Goal: Task Accomplishment & Management: Use online tool/utility

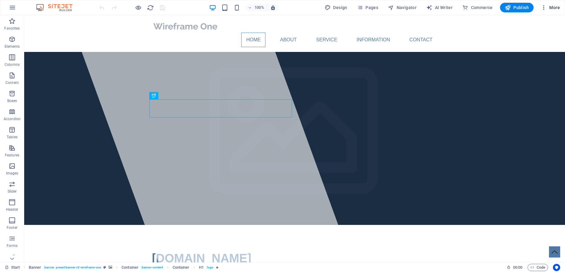
click at [549, 7] on span "More" at bounding box center [550, 8] width 19 height 6
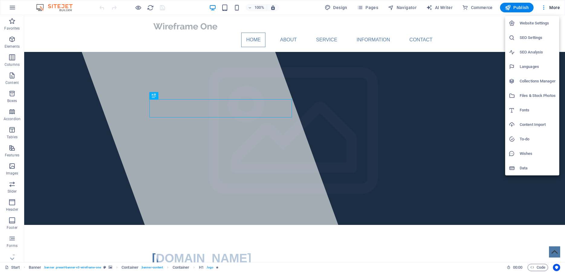
click at [459, 33] on div at bounding box center [282, 136] width 565 height 272
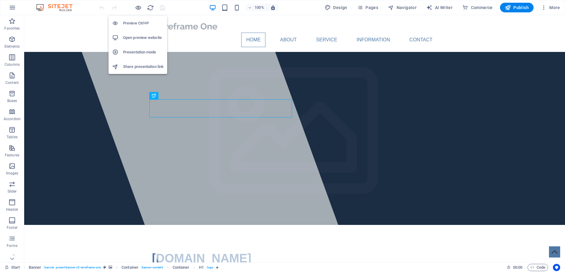
click at [142, 39] on h6 "Open preview website" at bounding box center [143, 37] width 40 height 7
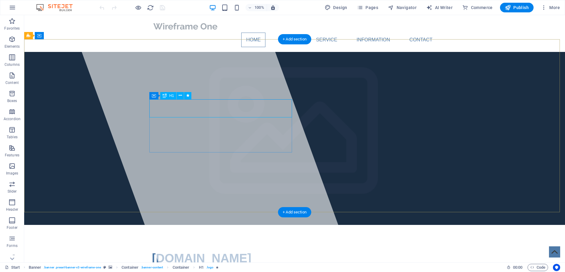
click at [272, 249] on div "[DOMAIN_NAME]" at bounding box center [294, 258] width 285 height 18
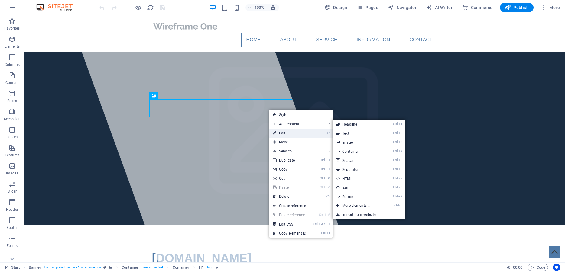
click at [282, 132] on link "⏎ Edit" at bounding box center [289, 133] width 40 height 9
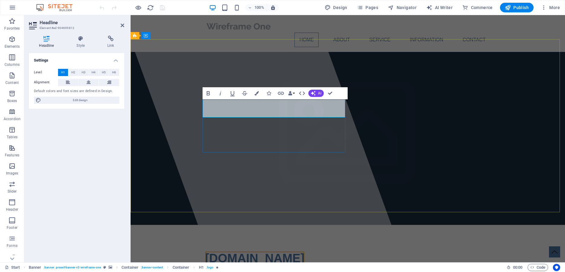
click at [321, 249] on h1 "[DOMAIN_NAME]" at bounding box center [347, 258] width 285 height 18
click at [242, 252] on span "[DOMAIN_NAME]" at bounding box center [254, 258] width 99 height 13
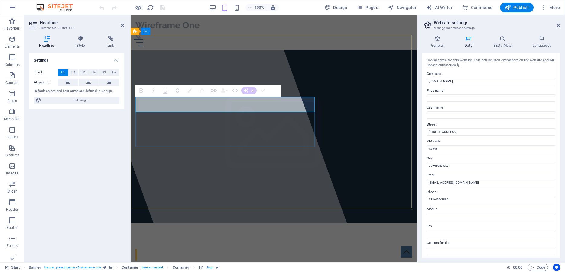
click at [228, 247] on h1 "​" at bounding box center [273, 254] width 277 height 15
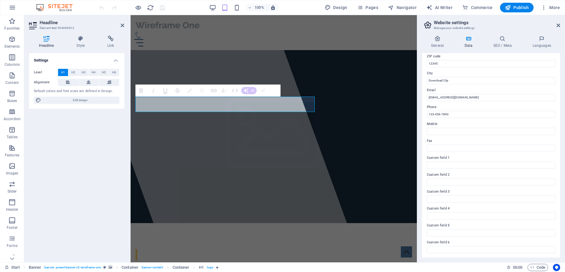
scroll to position [86, 0]
click at [448, 165] on input "Custom field 1" at bounding box center [491, 164] width 128 height 7
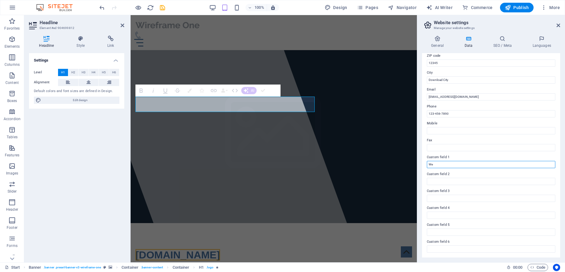
type input "We"
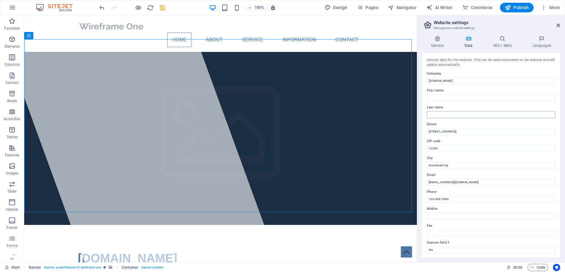
scroll to position [0, 0]
click at [559, 28] on link at bounding box center [558, 25] width 4 height 5
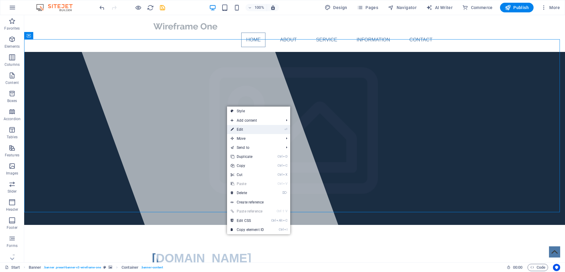
click at [279, 131] on li "⏎ Edit" at bounding box center [258, 129] width 63 height 9
click at [240, 130] on link "⏎ Edit" at bounding box center [247, 129] width 40 height 9
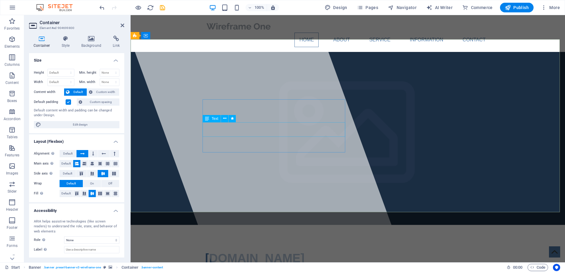
click at [215, 119] on span "Text" at bounding box center [215, 119] width 7 height 4
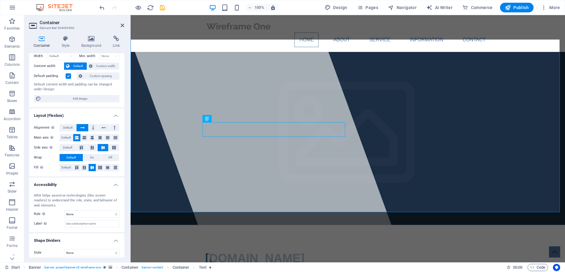
scroll to position [30, 0]
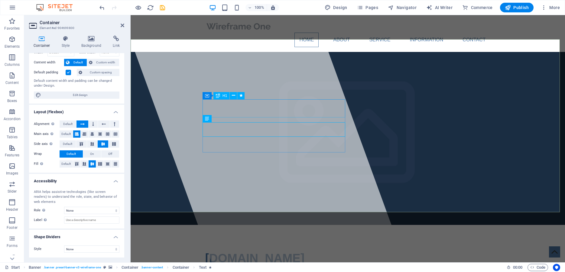
click at [228, 252] on span "[DOMAIN_NAME]" at bounding box center [254, 258] width 99 height 13
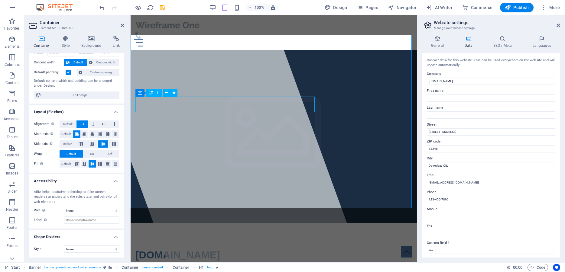
click at [235, 247] on div "[DOMAIN_NAME]" at bounding box center [273, 254] width 277 height 15
drag, startPoint x: 462, startPoint y: 79, endPoint x: 423, endPoint y: 86, distance: 39.5
click at [427, 85] on input "[DOMAIN_NAME]" at bounding box center [491, 81] width 128 height 7
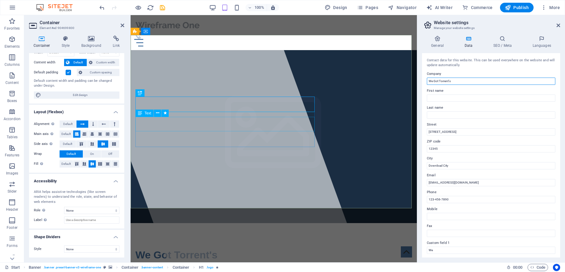
type input "We Got Torrent's"
click at [259, 268] on div "Lorem ipsum dolor sit amet, consectetuer adipiscing elit. Aenean commodo ligula…" at bounding box center [273, 275] width 277 height 15
click at [248, 268] on div "Lorem ipsum dolor sit amet, consectetuer adipiscing elit. Aenean commodo ligula…" at bounding box center [273, 275] width 277 height 15
click at [147, 114] on span "Text" at bounding box center [147, 114] width 7 height 4
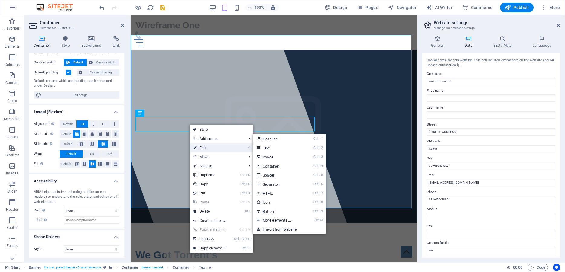
click at [220, 147] on link "⏎ Edit" at bounding box center [210, 148] width 40 height 9
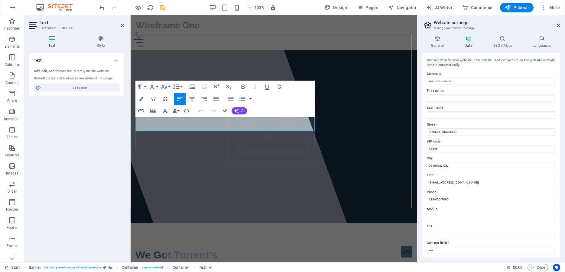
drag, startPoint x: 257, startPoint y: 129, endPoint x: 125, endPoint y: 117, distance: 132.9
click at [209, 166] on div at bounding box center [218, 138] width 283 height 247
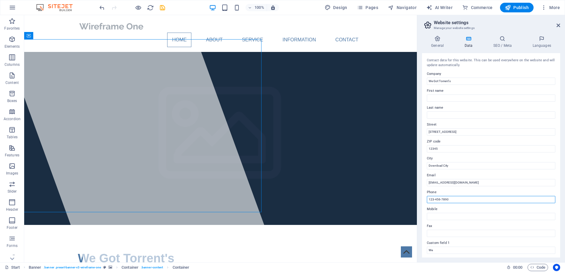
drag, startPoint x: 458, startPoint y: 197, endPoint x: 391, endPoint y: 198, distance: 67.4
click at [427, 198] on input "123-456-7890" at bounding box center [491, 199] width 128 height 7
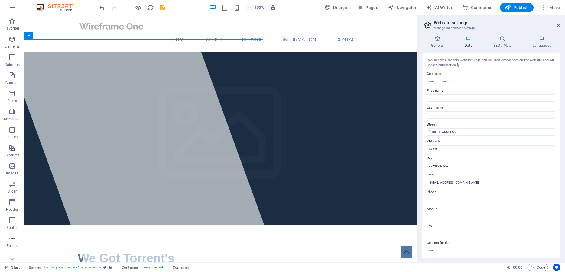
drag, startPoint x: 455, startPoint y: 165, endPoint x: 417, endPoint y: 172, distance: 38.6
click at [427, 170] on input "Download City" at bounding box center [491, 165] width 128 height 7
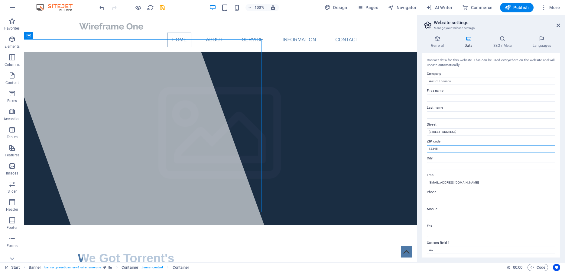
drag, startPoint x: 442, startPoint y: 150, endPoint x: 396, endPoint y: 158, distance: 46.4
click at [427, 153] on input "12345" at bounding box center [491, 148] width 128 height 7
drag, startPoint x: 455, startPoint y: 133, endPoint x: 425, endPoint y: 136, distance: 30.7
click at [427, 136] on input "[STREET_ADDRESS]" at bounding box center [491, 131] width 128 height 7
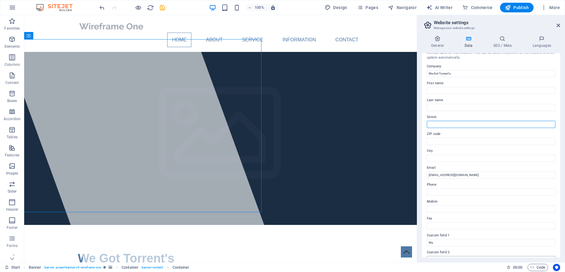
scroll to position [0, 0]
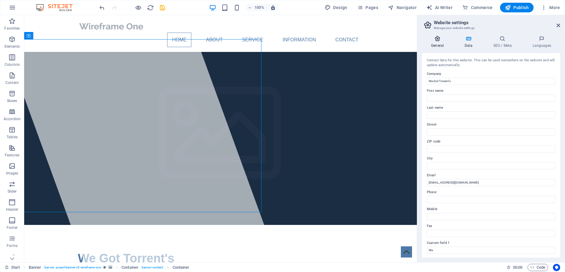
click at [440, 45] on h4 "General" at bounding box center [438, 42] width 33 height 13
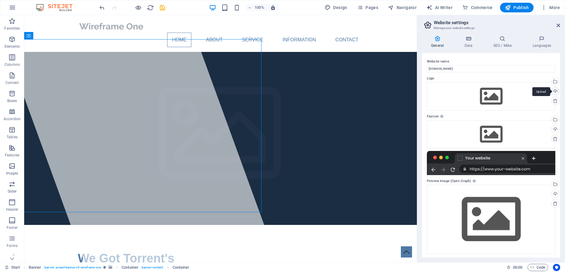
click at [552, 92] on div "Upload" at bounding box center [554, 91] width 9 height 9
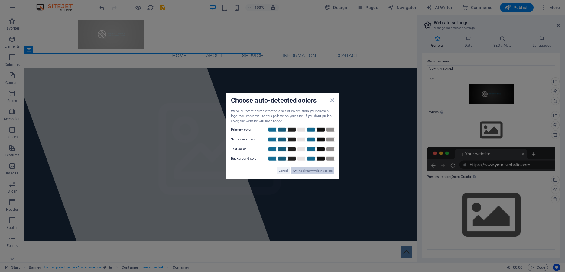
click at [318, 170] on span "Apply new website colors" at bounding box center [316, 170] width 34 height 7
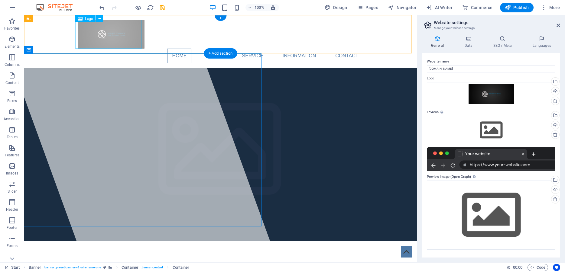
click at [84, 33] on div at bounding box center [220, 34] width 285 height 29
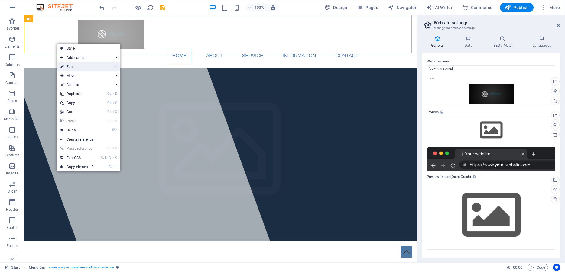
click at [83, 68] on link "⏎ Edit" at bounding box center [77, 66] width 40 height 9
select select "header"
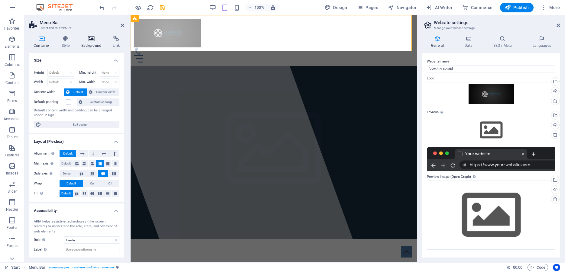
click at [92, 45] on h4 "Background" at bounding box center [93, 42] width 32 height 13
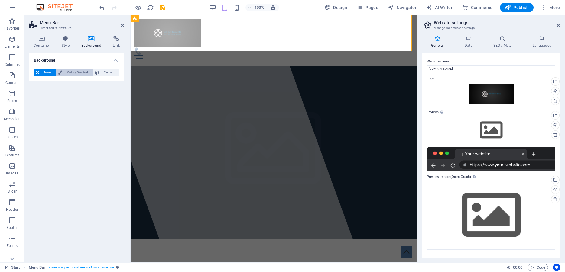
click at [78, 73] on span "Color / Gradient" at bounding box center [77, 72] width 27 height 7
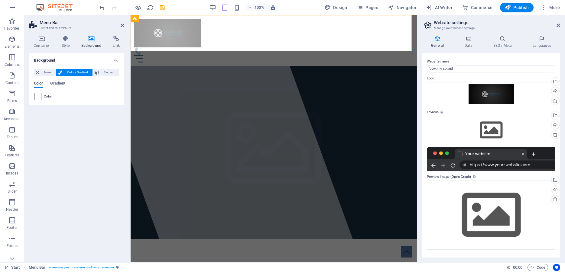
click at [35, 95] on span at bounding box center [37, 96] width 7 height 7
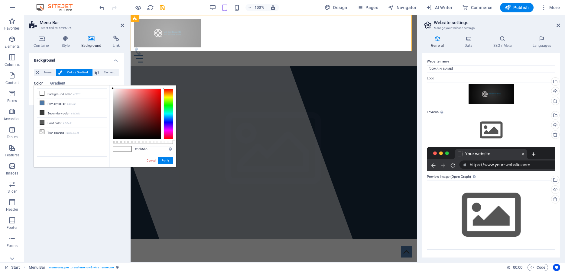
click at [113, 103] on div at bounding box center [137, 114] width 48 height 50
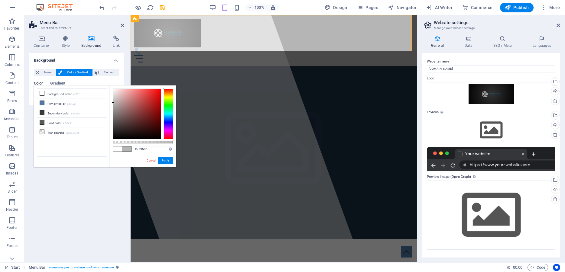
click at [114, 109] on div at bounding box center [137, 114] width 48 height 50
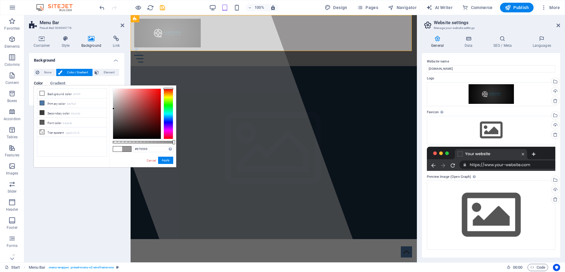
click at [114, 113] on div at bounding box center [137, 114] width 48 height 50
type input "#807e7e"
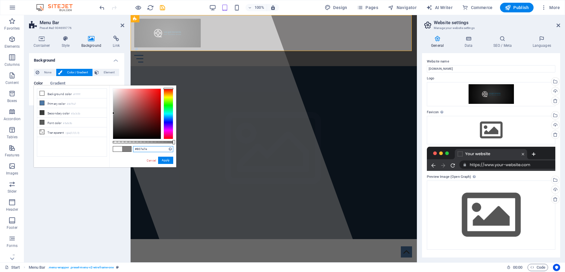
drag, startPoint x: 148, startPoint y: 149, endPoint x: 130, endPoint y: 150, distance: 17.8
click at [133, 150] on input "#807e7e" at bounding box center [153, 149] width 40 height 6
click at [167, 161] on button "Apply" at bounding box center [165, 160] width 15 height 7
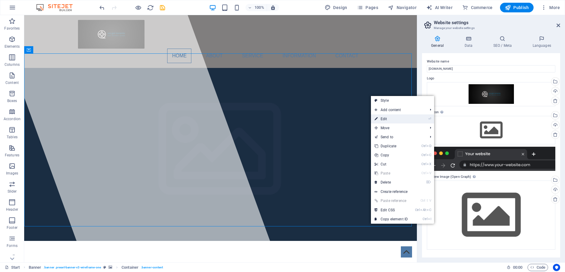
click at [385, 117] on link "⏎ Edit" at bounding box center [391, 119] width 40 height 9
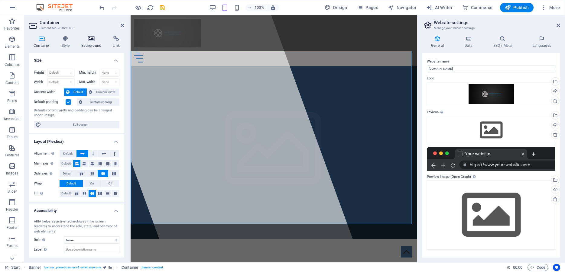
click at [93, 41] on icon at bounding box center [91, 39] width 29 height 6
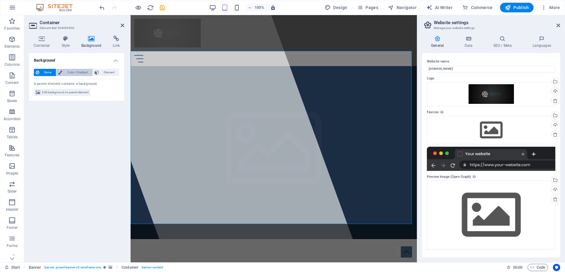
click at [79, 73] on span "Color / Gradient" at bounding box center [77, 72] width 27 height 7
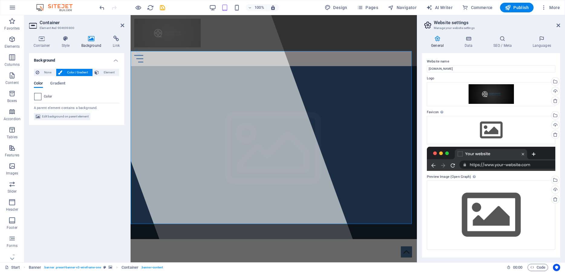
click at [39, 97] on span at bounding box center [37, 96] width 7 height 7
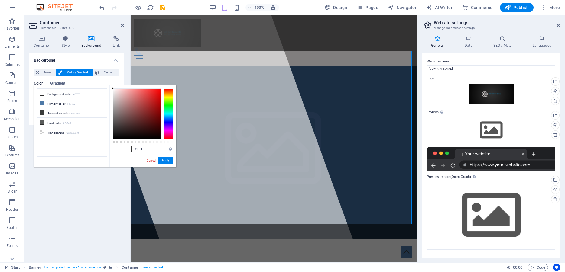
drag, startPoint x: 147, startPoint y: 148, endPoint x: 87, endPoint y: 150, distance: 59.3
click at [133, 150] on input "#ffffff" at bounding box center [153, 149] width 40 height 6
paste input "807e7e"
type input "#807e7e"
click at [164, 161] on button "Apply" at bounding box center [165, 160] width 15 height 7
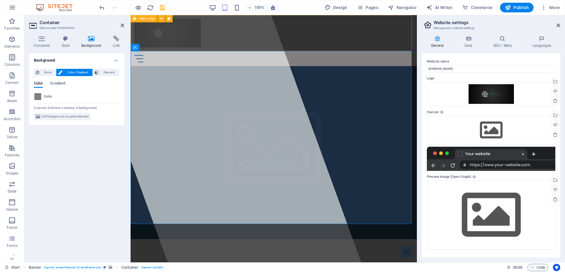
click at [296, 39] on div "Home About Service Information Contact" at bounding box center [274, 40] width 286 height 51
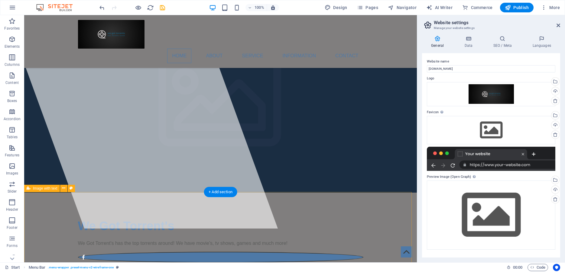
scroll to position [123, 0]
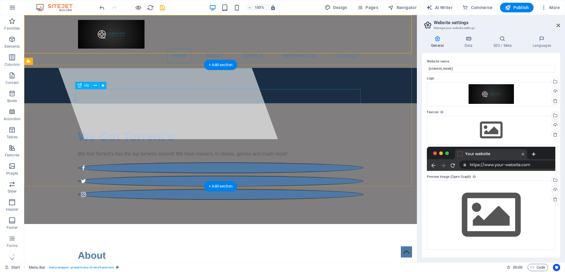
click at [106, 248] on div "About" at bounding box center [220, 255] width 285 height 15
drag, startPoint x: 106, startPoint y: 98, endPoint x: 85, endPoint y: 99, distance: 20.9
click at [85, 248] on div "About" at bounding box center [220, 255] width 285 height 15
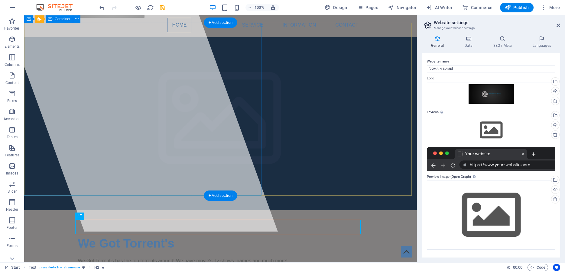
scroll to position [0, 0]
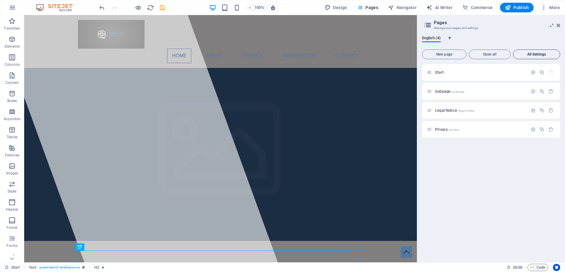
click at [534, 54] on span "All Settings" at bounding box center [537, 55] width 42 height 4
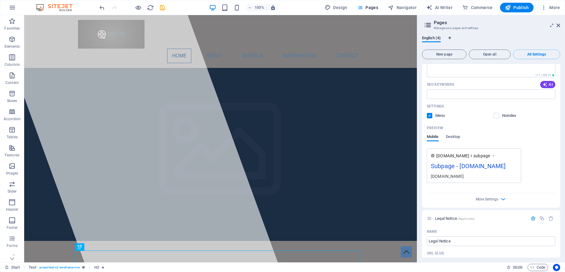
scroll to position [381, 0]
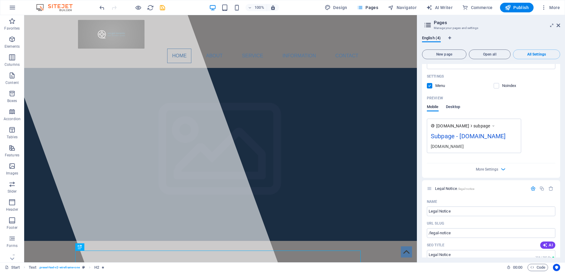
click at [454, 103] on span "Desktop" at bounding box center [453, 107] width 15 height 8
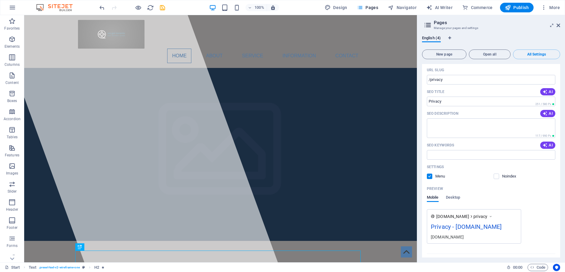
scroll to position [781, 0]
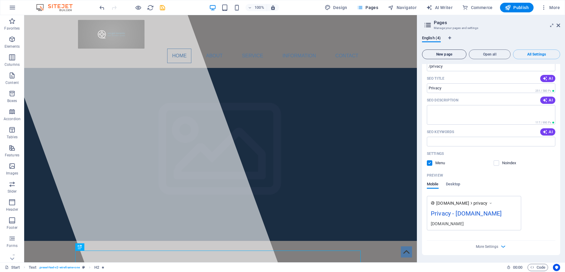
click at [452, 54] on span "New page" at bounding box center [444, 55] width 39 height 4
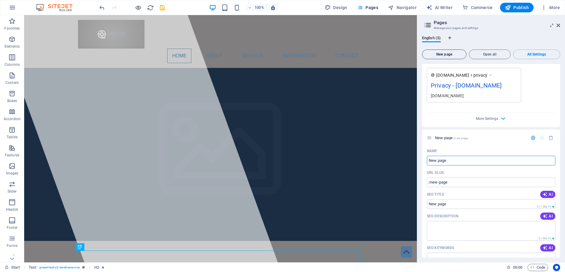
click at [440, 54] on span "New page" at bounding box center [444, 55] width 39 height 4
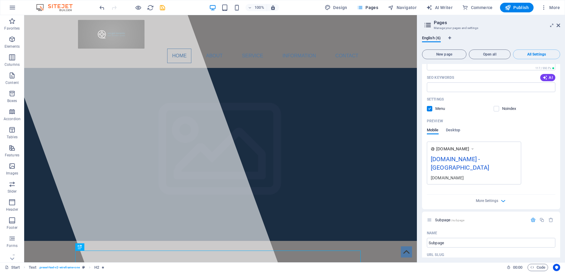
scroll to position [0, 0]
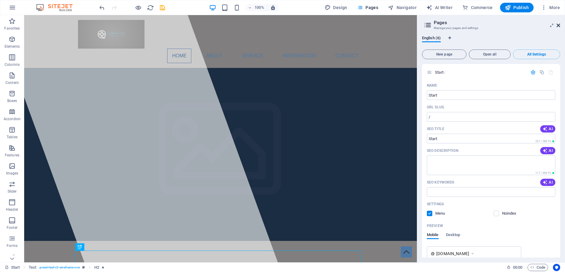
click at [558, 24] on icon at bounding box center [558, 25] width 4 height 5
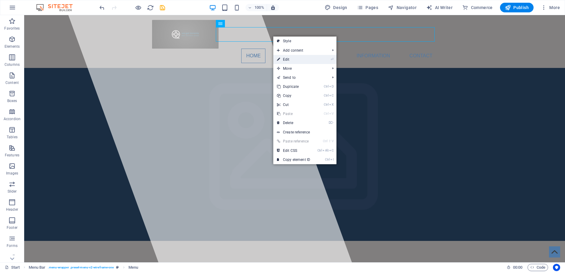
click at [290, 58] on link "⏎ Edit" at bounding box center [293, 59] width 40 height 9
select select
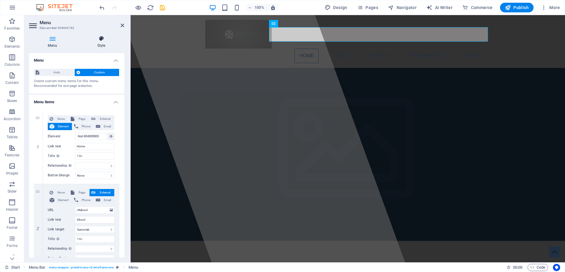
click at [98, 40] on icon at bounding box center [101, 39] width 46 height 6
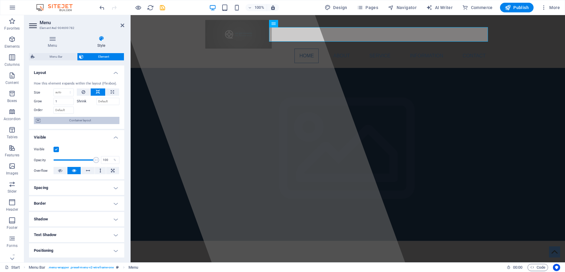
click at [86, 124] on span "Container layout" at bounding box center [79, 120] width 75 height 7
select select "header"
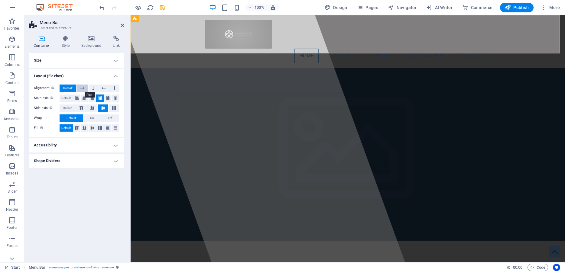
click at [82, 88] on icon at bounding box center [82, 88] width 4 height 7
click at [67, 86] on span "Default" at bounding box center [67, 88] width 9 height 7
click at [87, 129] on button at bounding box center [85, 128] width 8 height 7
click at [79, 129] on icon at bounding box center [77, 128] width 4 height 7
click at [68, 129] on span "Default" at bounding box center [65, 128] width 9 height 7
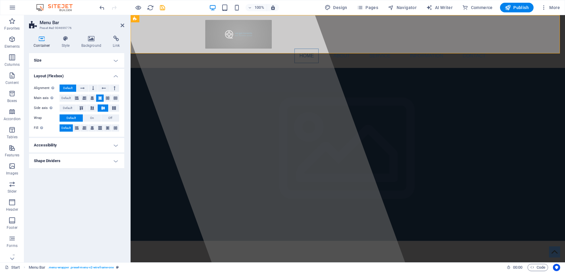
click at [64, 144] on h4 "Accessibility" at bounding box center [76, 145] width 95 height 15
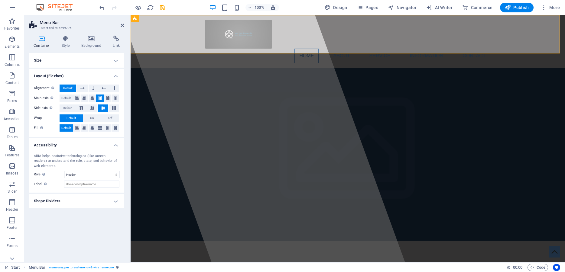
click at [96, 161] on div "ARIA helps assistive technologies (like screen readers) to understand the role,…" at bounding box center [77, 161] width 86 height 15
click at [86, 200] on h4 "Shape Dividers" at bounding box center [76, 201] width 95 height 15
click at [64, 210] on select "None Triangle Square Diagonal Polygon 1 Polygon 2 Zigzag Multiple Zigzags Waves…" at bounding box center [91, 213] width 55 height 7
click option "Square" at bounding box center [0, 0] width 0 height 0
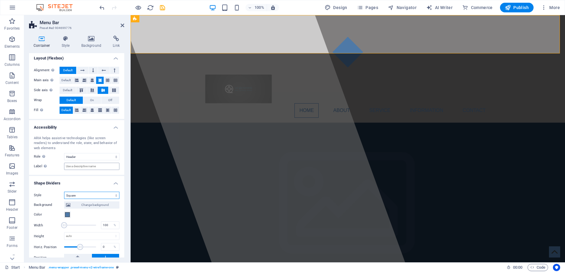
scroll to position [27, 0]
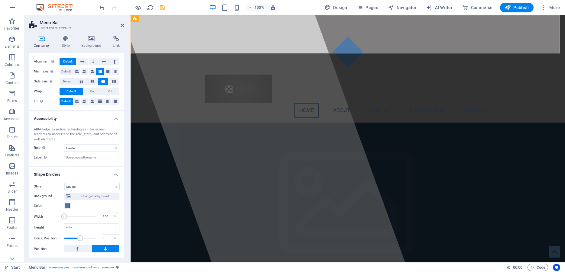
click at [64, 183] on select "None Triangle Square Diagonal Polygon 1 Polygon 2 Zigzag Multiple Zigzags Waves…" at bounding box center [91, 186] width 55 height 7
click option "Fire" at bounding box center [0, 0] width 0 height 0
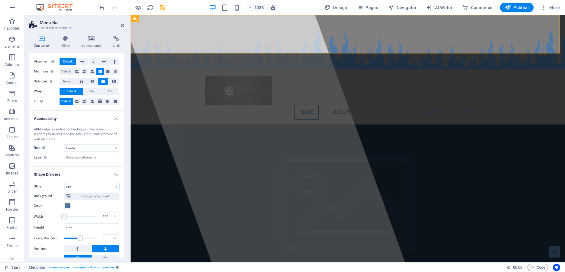
click at [64, 183] on select "None Triangle Square Diagonal Polygon 1 Polygon 2 Zigzag Multiple Zigzags Waves…" at bounding box center [91, 186] width 55 height 7
select select "zigzag"
click option "Zigzag" at bounding box center [0, 0] width 0 height 0
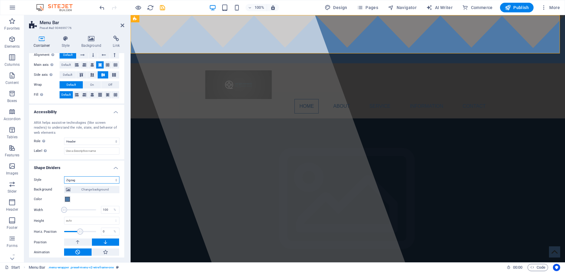
scroll to position [37, 0]
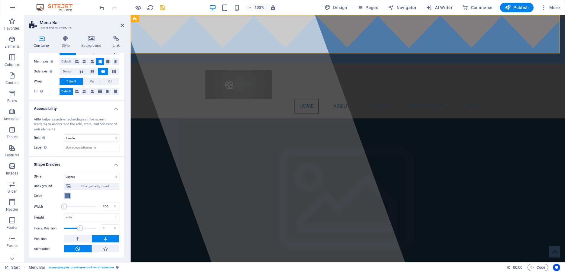
click at [69, 197] on span at bounding box center [67, 196] width 5 height 5
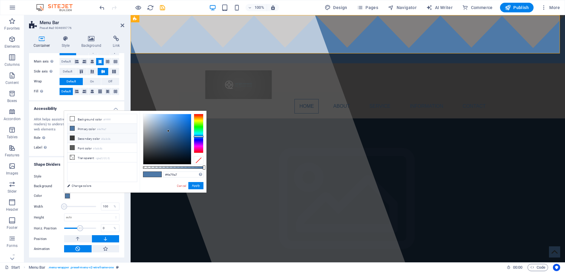
click at [73, 139] on icon at bounding box center [72, 138] width 4 height 4
type input "#3a3c3b"
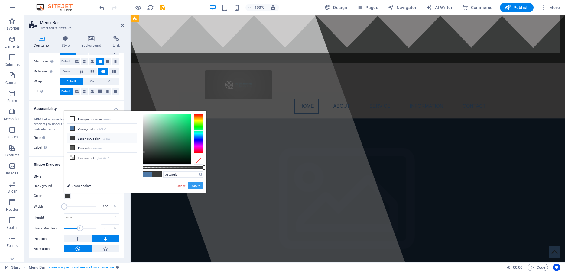
click at [195, 186] on button "Apply" at bounding box center [195, 185] width 15 height 7
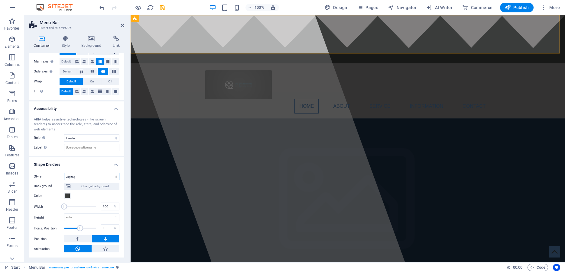
click at [64, 173] on select "None Triangle Square Diagonal Polygon 1 Polygon 2 Zigzag Multiple Zigzags Waves…" at bounding box center [91, 176] width 55 height 7
click option "Polygon 1" at bounding box center [0, 0] width 0 height 0
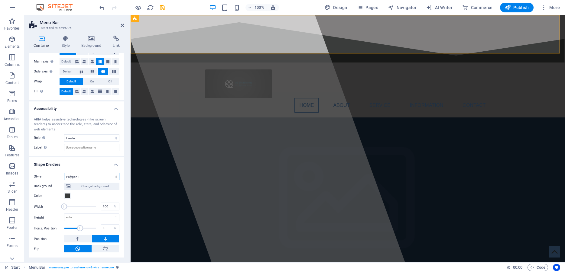
click at [64, 173] on select "None Triangle Square Diagonal Polygon 1 Polygon 2 Zigzag Multiple Zigzags Waves…" at bounding box center [91, 176] width 55 height 7
click option "Arrow" at bounding box center [0, 0] width 0 height 0
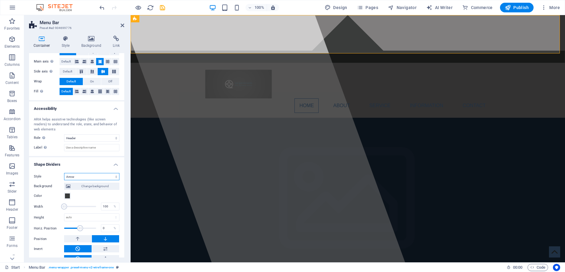
click at [64, 173] on select "None Triangle Square Diagonal Polygon 1 Polygon 2 Zigzag Multiple Zigzags Waves…" at bounding box center [91, 176] width 55 height 7
select select "square"
click option "Square" at bounding box center [0, 0] width 0 height 0
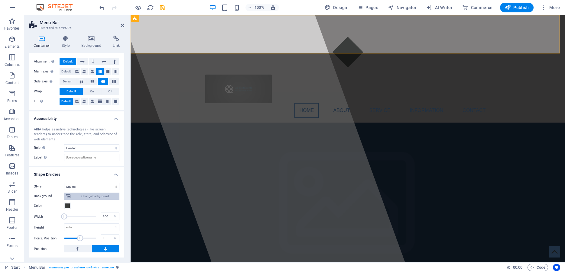
click at [88, 196] on span "Change background" at bounding box center [94, 196] width 45 height 7
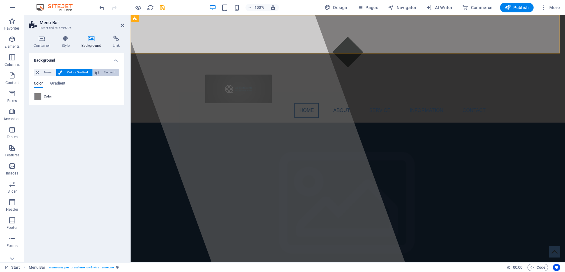
click at [100, 72] on button "Element" at bounding box center [106, 72] width 26 height 7
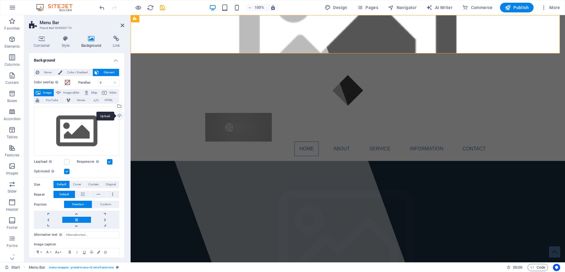
click at [115, 116] on div "Upload" at bounding box center [118, 116] width 9 height 9
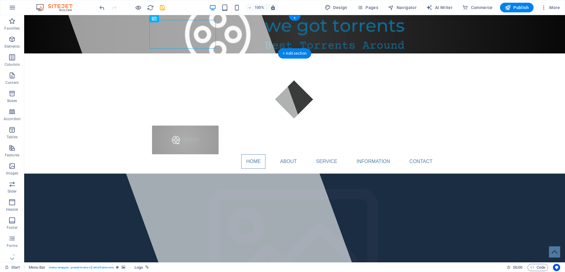
drag, startPoint x: 119, startPoint y: 33, endPoint x: 170, endPoint y: 38, distance: 51.3
click at [170, 126] on div at bounding box center [294, 140] width 285 height 29
drag, startPoint x: 183, startPoint y: 37, endPoint x: 165, endPoint y: 37, distance: 17.8
click at [165, 126] on div at bounding box center [294, 140] width 285 height 29
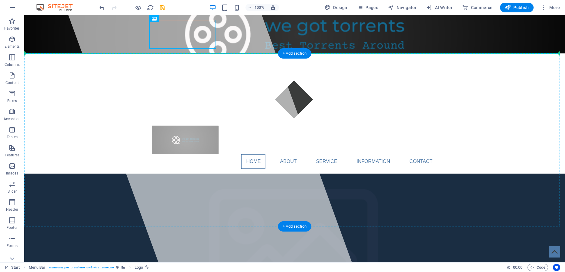
drag, startPoint x: 165, startPoint y: 37, endPoint x: 76, endPoint y: 79, distance: 98.0
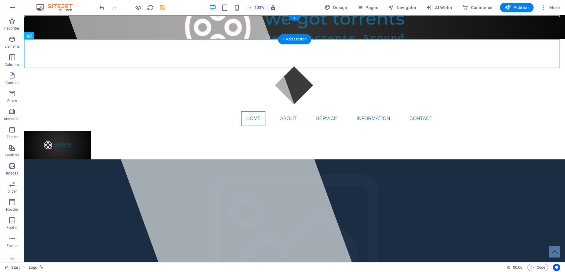
drag, startPoint x: 74, startPoint y: 56, endPoint x: 80, endPoint y: 26, distance: 30.2
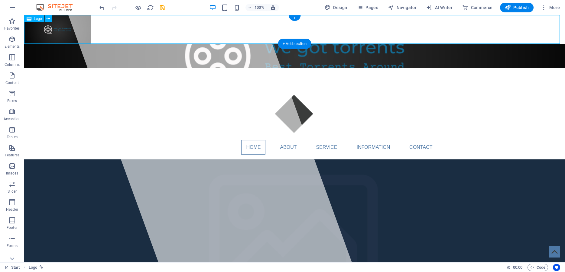
drag, startPoint x: 106, startPoint y: 56, endPoint x: 110, endPoint y: 23, distance: 33.7
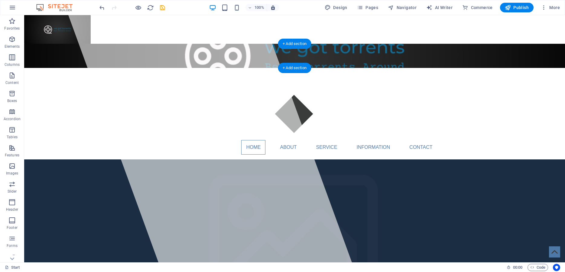
click at [458, 56] on figure at bounding box center [294, 56] width 541 height 24
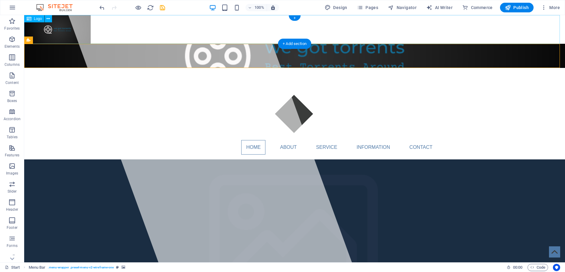
drag, startPoint x: 458, startPoint y: 56, endPoint x: 450, endPoint y: 26, distance: 31.4
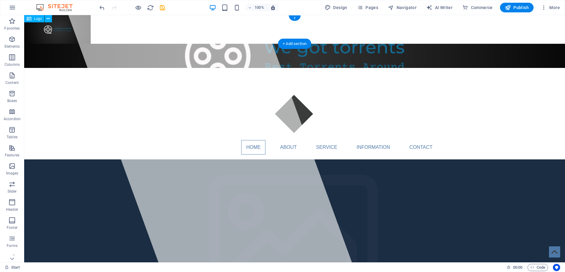
drag, startPoint x: 74, startPoint y: 29, endPoint x: 73, endPoint y: 42, distance: 13.1
click at [73, 42] on div at bounding box center [294, 29] width 541 height 29
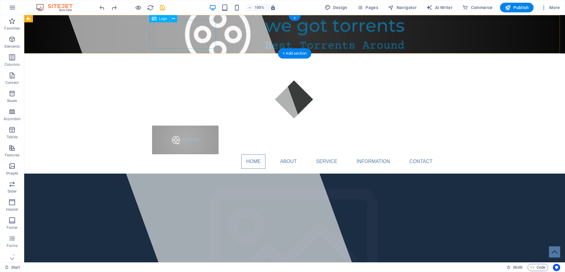
click at [186, 126] on div at bounding box center [294, 140] width 285 height 29
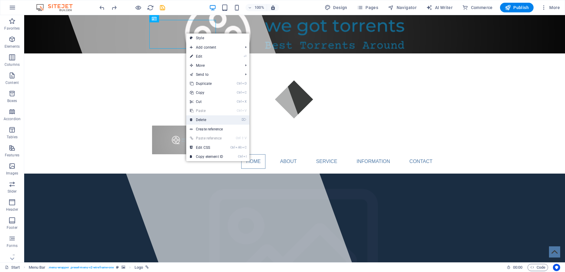
click at [211, 121] on link "⌦ Delete" at bounding box center [206, 119] width 40 height 9
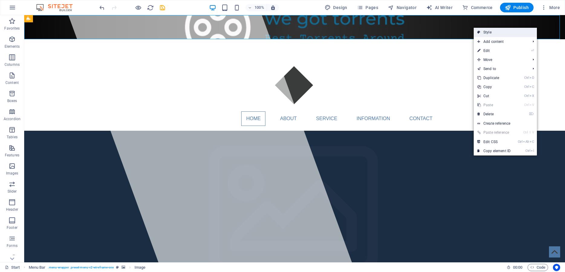
click at [505, 34] on link "Style" at bounding box center [505, 32] width 63 height 9
select select "rem"
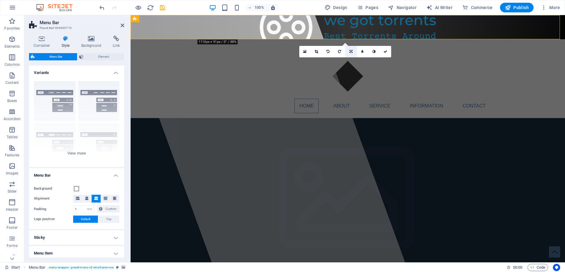
click at [350, 51] on icon at bounding box center [350, 52] width 3 height 4
click at [350, 72] on icon at bounding box center [351, 73] width 4 height 4
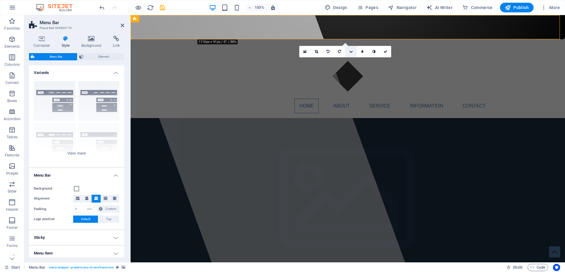
click at [352, 53] on icon at bounding box center [351, 52] width 4 height 4
click at [351, 63] on icon at bounding box center [350, 61] width 3 height 4
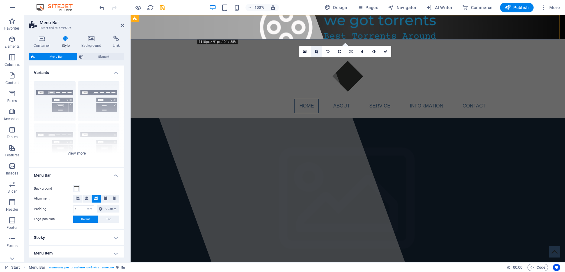
click at [317, 51] on icon at bounding box center [316, 52] width 3 height 4
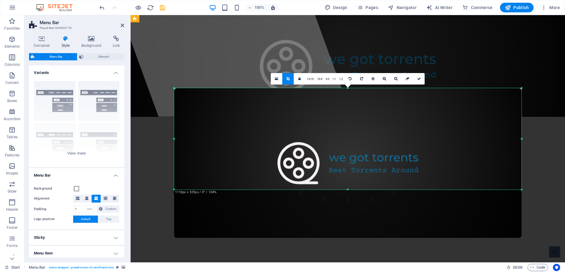
drag, startPoint x: 348, startPoint y: 213, endPoint x: 340, endPoint y: 165, distance: 48.9
click at [340, 165] on div "180 170 160 150 140 130 120 110 100 90 80 70 60 50 40 30 20 10 0 -10 -20 -30 -4…" at bounding box center [348, 139] width 348 height 102
click at [421, 77] on link at bounding box center [418, 78] width 11 height 11
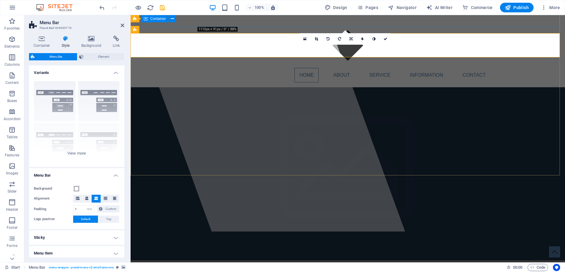
scroll to position [0, 0]
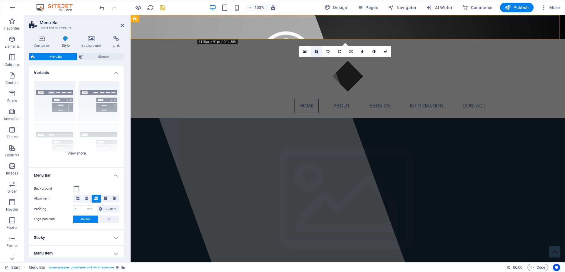
click at [316, 51] on icon at bounding box center [316, 52] width 3 height 4
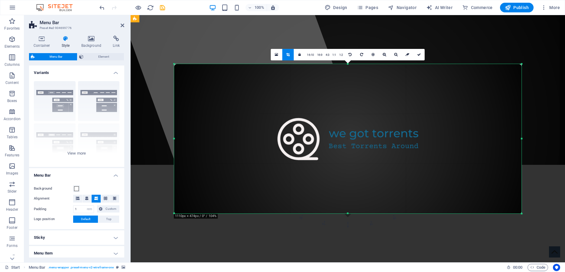
drag, startPoint x: 348, startPoint y: 189, endPoint x: 349, endPoint y: 235, distance: 46.6
click at [420, 53] on link at bounding box center [418, 54] width 11 height 11
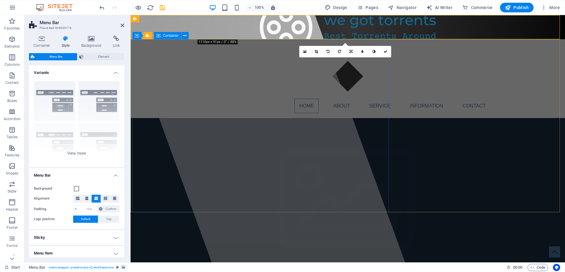
click at [189, 44] on div at bounding box center [262, 138] width 283 height 247
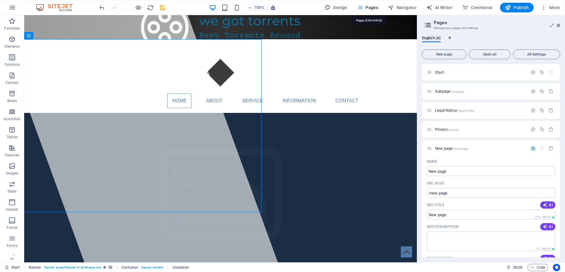
scroll to position [255, 0]
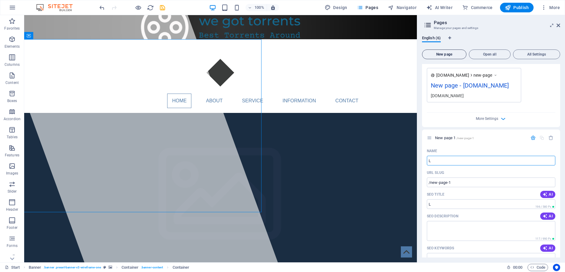
type input "Lo"
type input "/l"
type input "Log"
type input "/lo"
type input "Login"
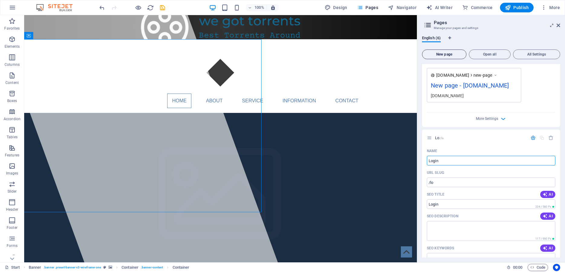
type input "/login"
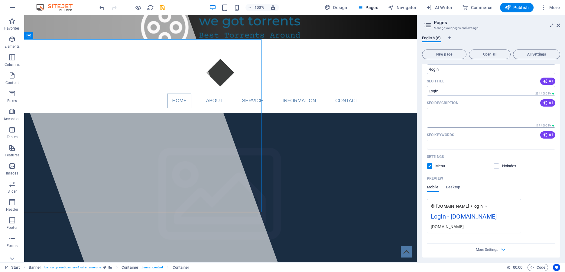
scroll to position [371, 0]
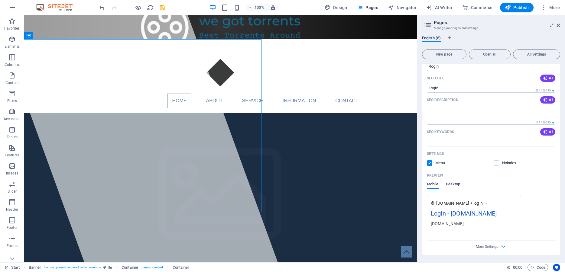
click at [455, 186] on span "Desktop" at bounding box center [453, 185] width 15 height 8
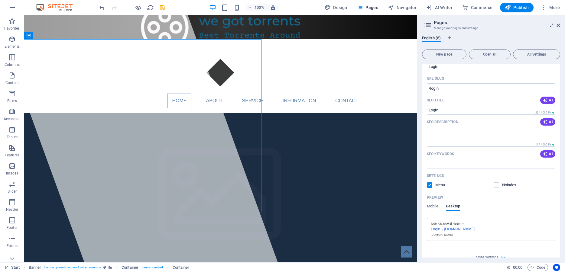
scroll to position [360, 0]
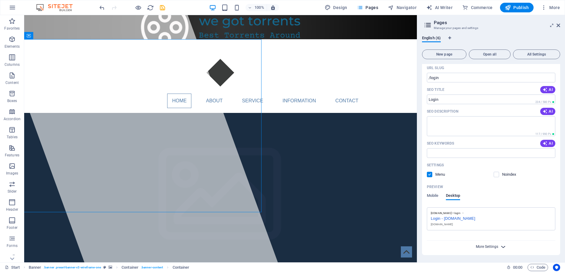
click at [483, 248] on span "More Settings" at bounding box center [487, 247] width 22 height 4
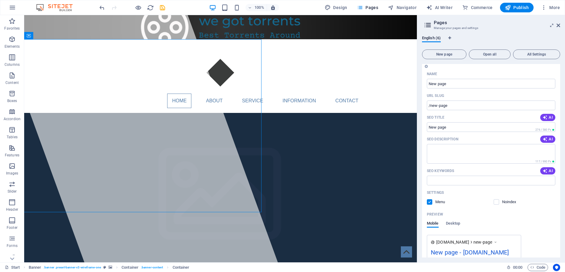
scroll to position [0, 0]
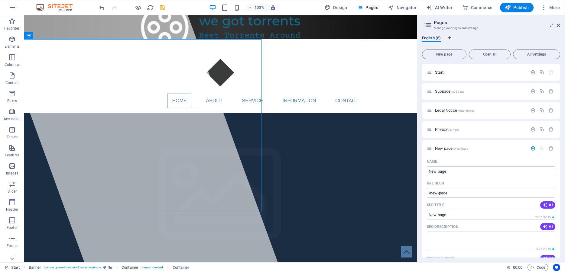
click at [450, 38] on icon "Language Tabs" at bounding box center [449, 38] width 3 height 4
select select "41"
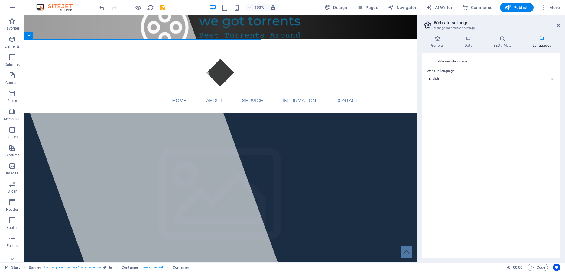
click at [468, 118] on div "Enable multilanguage To disable multilanguage delete all languages until only o…" at bounding box center [491, 155] width 138 height 205
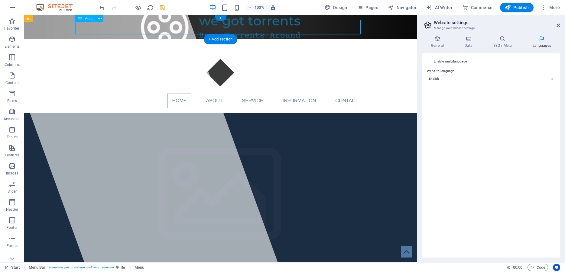
drag, startPoint x: 161, startPoint y: 26, endPoint x: 106, endPoint y: 30, distance: 54.8
click at [106, 94] on nav "Home About Service Information Contact" at bounding box center [220, 101] width 285 height 15
click at [218, 17] on div "+" at bounding box center [221, 17] width 12 height 5
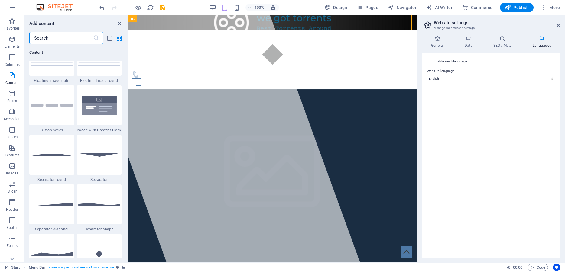
scroll to position [1384, 0]
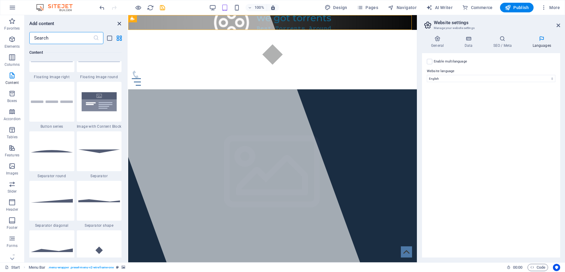
click at [117, 24] on icon "close panel" at bounding box center [119, 23] width 7 height 7
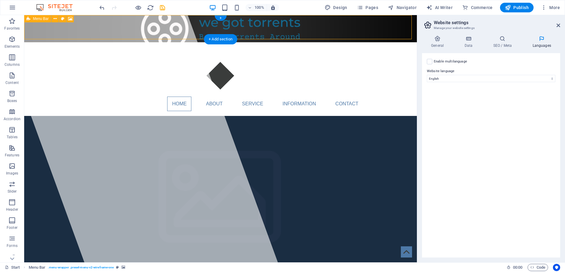
click at [396, 23] on figure at bounding box center [220, 28] width 393 height 27
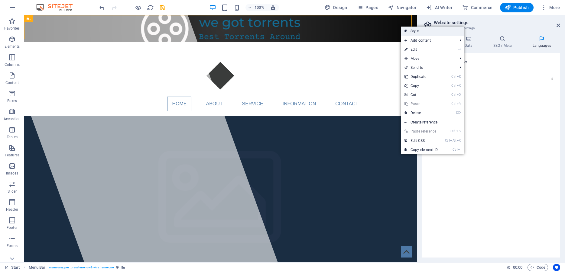
click at [409, 31] on link "Style" at bounding box center [432, 31] width 63 height 9
select select "rem"
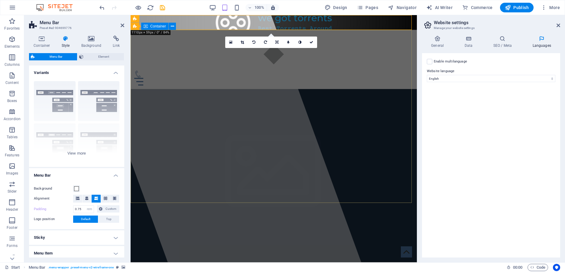
type input "0.75"
click at [403, 78] on div at bounding box center [273, 82] width 279 height 8
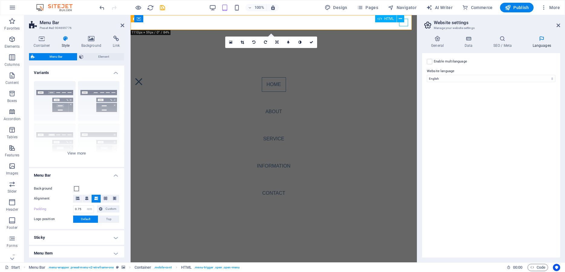
click at [143, 78] on div at bounding box center [138, 82] width 9 height 8
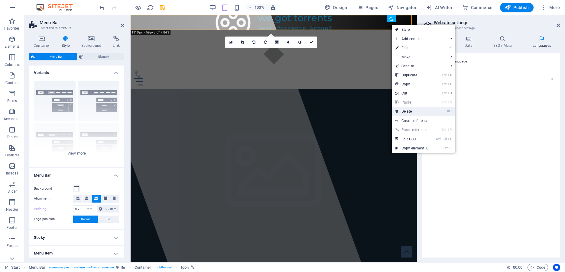
click at [409, 109] on link "⌦ Delete" at bounding box center [412, 111] width 40 height 9
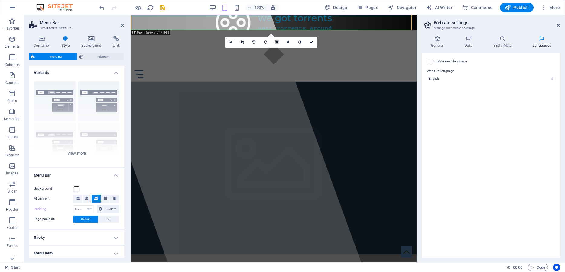
click at [491, 129] on div "Enable multilanguage To disable multilanguage delete all languages until only o…" at bounding box center [491, 155] width 138 height 205
click at [310, 42] on icon at bounding box center [311, 42] width 4 height 4
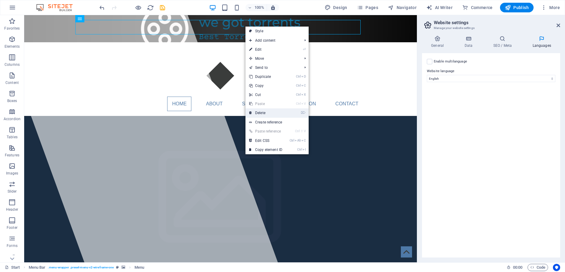
click at [270, 112] on link "⌦ Delete" at bounding box center [265, 112] width 40 height 9
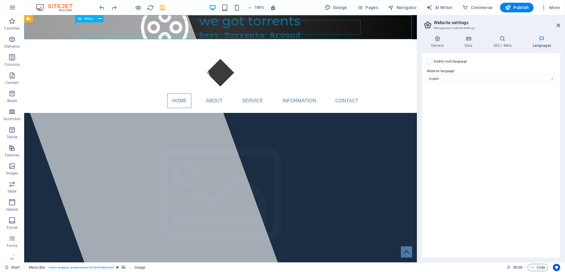
click at [79, 20] on icon at bounding box center [80, 18] width 4 height 7
click at [78, 18] on icon at bounding box center [80, 18] width 4 height 7
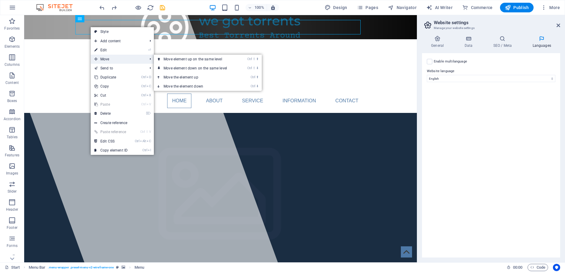
click at [108, 60] on span "Move" at bounding box center [118, 59] width 54 height 9
click at [199, 87] on link "Ctrl ⬇ Move the element down" at bounding box center [196, 86] width 85 height 9
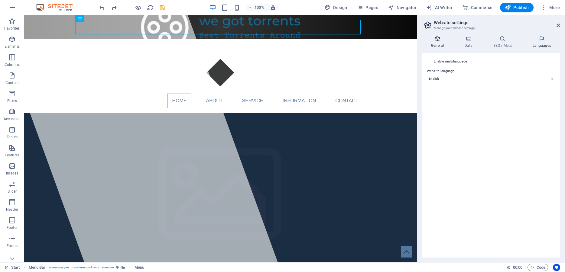
click at [430, 43] on h4 "General" at bounding box center [438, 42] width 33 height 13
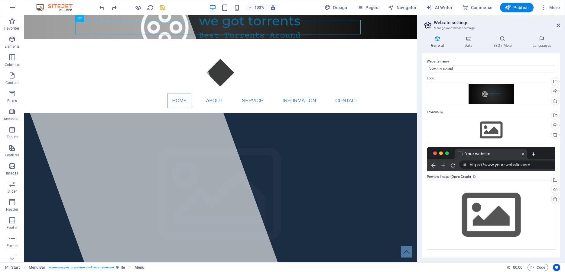
click at [554, 199] on icon at bounding box center [555, 199] width 5 height 5
click at [557, 198] on icon at bounding box center [555, 199] width 5 height 5
click at [555, 190] on div "Upload" at bounding box center [554, 190] width 9 height 9
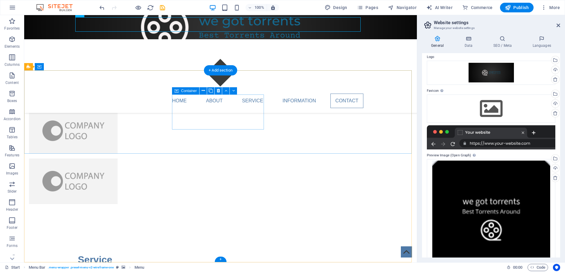
scroll to position [1444, 0]
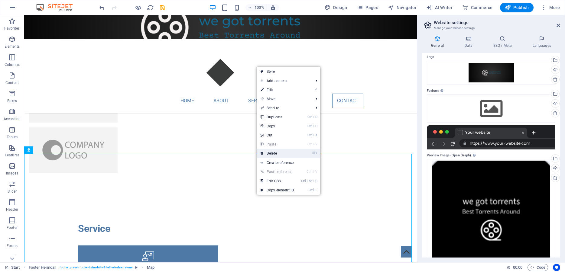
click at [270, 154] on link "⌦ Delete" at bounding box center [277, 153] width 40 height 9
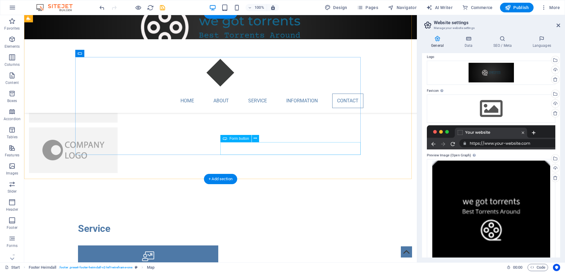
scroll to position [1336, 0]
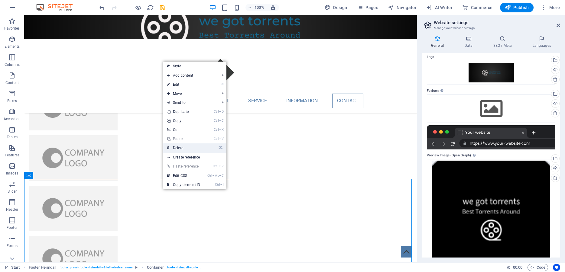
click at [179, 149] on link "⌦ Delete" at bounding box center [183, 148] width 40 height 9
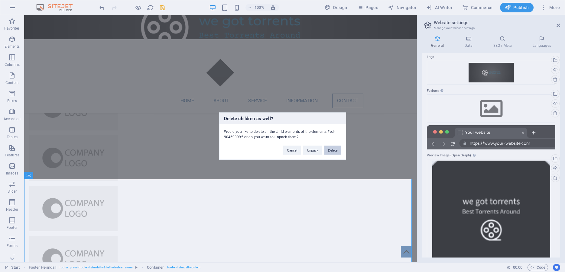
click at [335, 150] on button "Delete" at bounding box center [332, 150] width 17 height 9
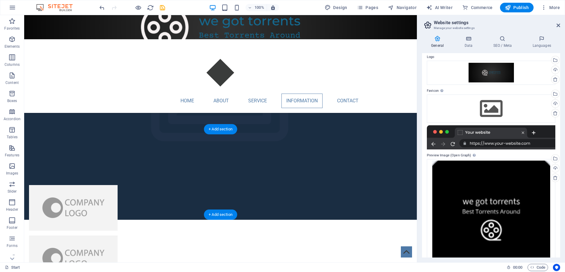
scroll to position [1129, 0]
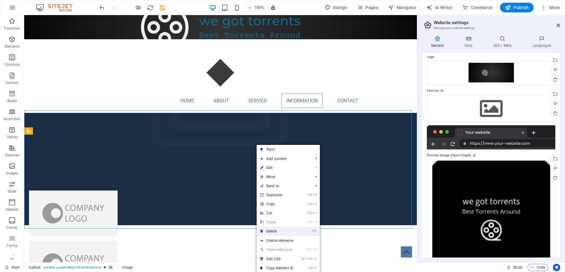
click at [287, 233] on link "⌦ Delete" at bounding box center [277, 231] width 40 height 9
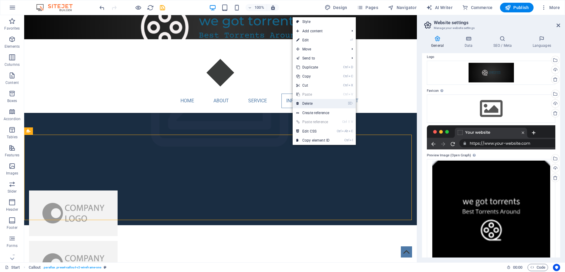
click at [306, 106] on link "⌦ Delete" at bounding box center [313, 103] width 40 height 9
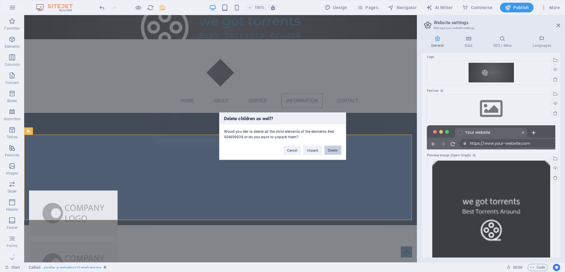
click at [336, 149] on button "Delete" at bounding box center [332, 150] width 17 height 9
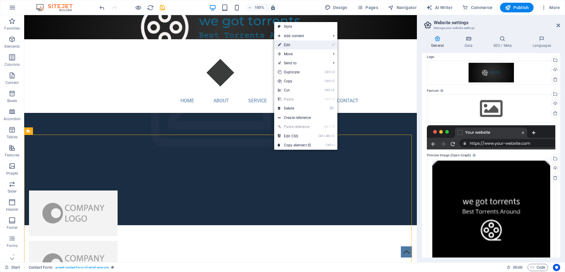
click at [298, 47] on link "⏎ Edit" at bounding box center [294, 44] width 40 height 9
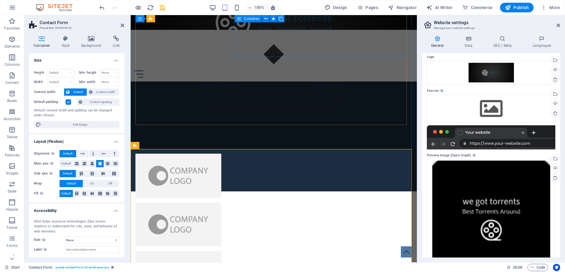
scroll to position [27, 0]
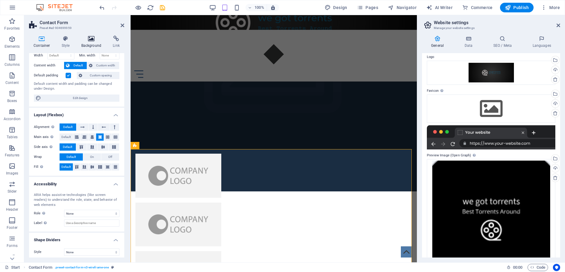
click at [94, 42] on h4 "Background" at bounding box center [93, 42] width 32 height 13
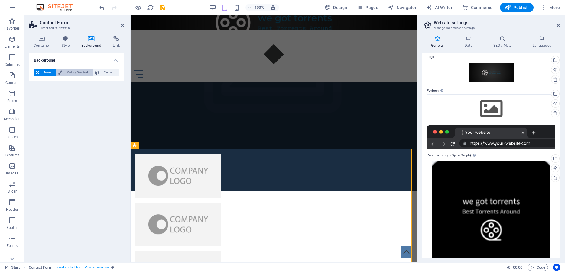
click at [77, 71] on span "Color / Gradient" at bounding box center [77, 72] width 27 height 7
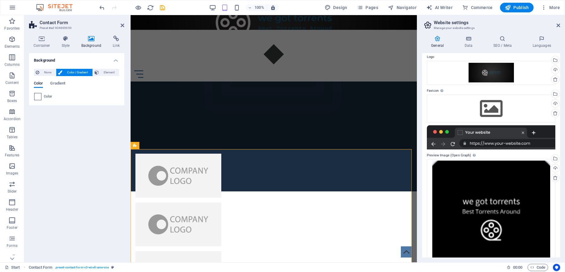
click at [34, 96] on div at bounding box center [37, 96] width 7 height 7
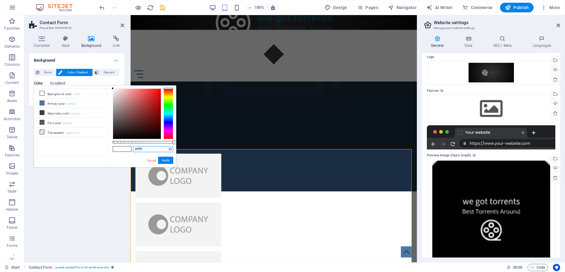
click at [141, 147] on input "#ffffff" at bounding box center [153, 149] width 40 height 6
paste input "#807e7e"
drag, startPoint x: 161, startPoint y: 150, endPoint x: 101, endPoint y: 152, distance: 60.2
click at [133, 152] on input "#fffff#807e7ef" at bounding box center [153, 149] width 40 height 6
paste input "807e7e"
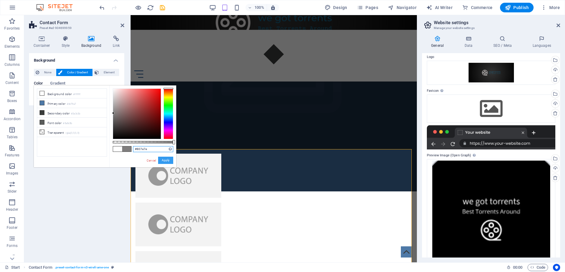
type input "#807e7e"
click at [164, 161] on button "Apply" at bounding box center [165, 160] width 15 height 7
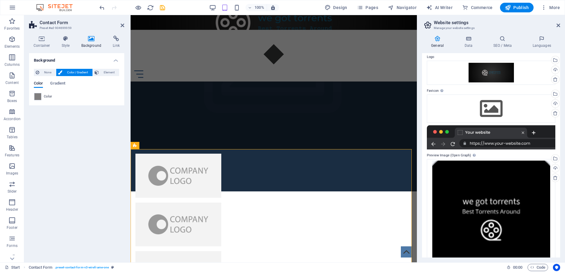
click at [100, 167] on div "Background None Color / Gradient Element Stretch background to full-width Color…" at bounding box center [76, 155] width 95 height 205
click at [123, 25] on icon at bounding box center [123, 25] width 4 height 5
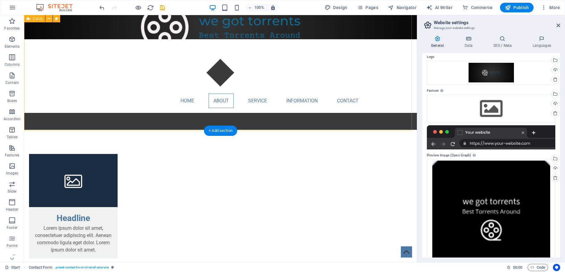
scroll to position [482, 0]
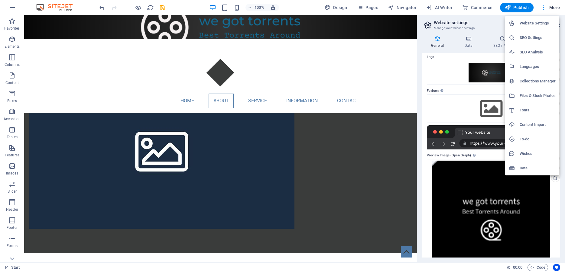
click at [552, 6] on div at bounding box center [282, 136] width 565 height 272
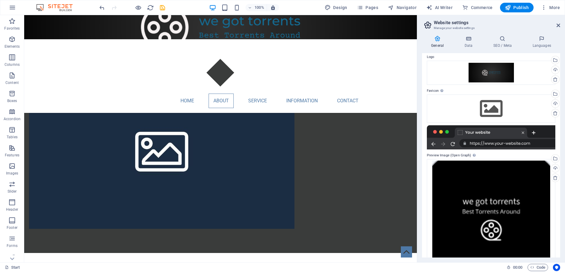
click at [552, 6] on span "More" at bounding box center [550, 8] width 19 height 6
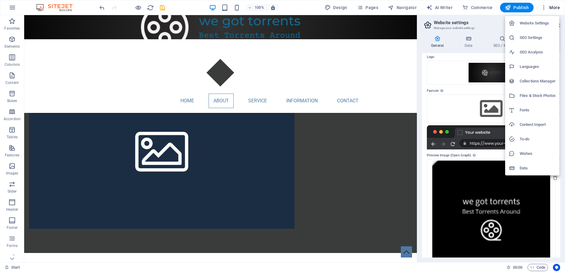
click at [543, 23] on h6 "Website Settings" at bounding box center [537, 23] width 36 height 7
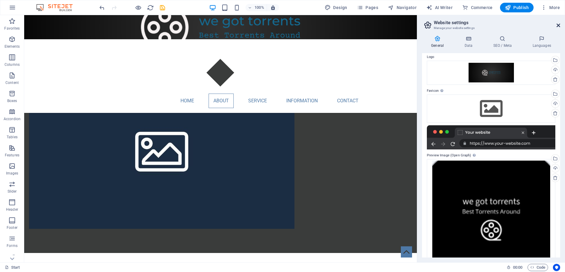
click at [556, 25] on icon at bounding box center [558, 25] width 4 height 5
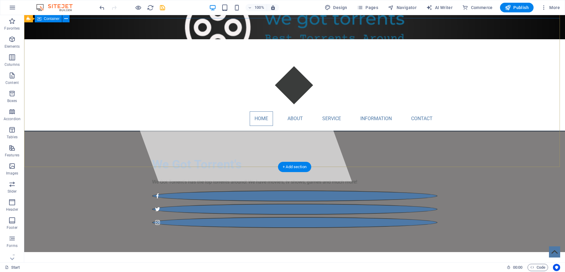
scroll to position [0, 0]
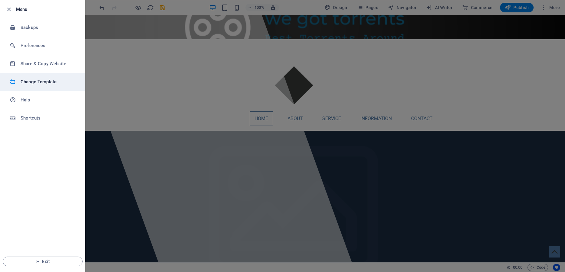
click at [33, 80] on h6 "Change Template" at bounding box center [49, 81] width 56 height 7
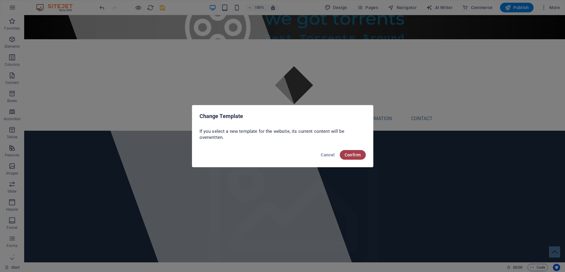
click at [350, 156] on span "Confirm" at bounding box center [353, 155] width 16 height 5
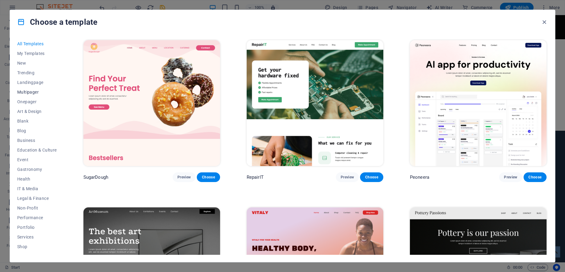
click at [28, 94] on span "Multipager" at bounding box center [37, 92] width 40 height 5
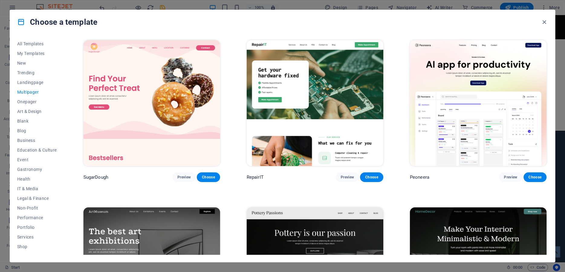
click at [29, 92] on span "Multipager" at bounding box center [37, 92] width 40 height 5
click at [504, 175] on span "Preview" at bounding box center [510, 177] width 13 height 5
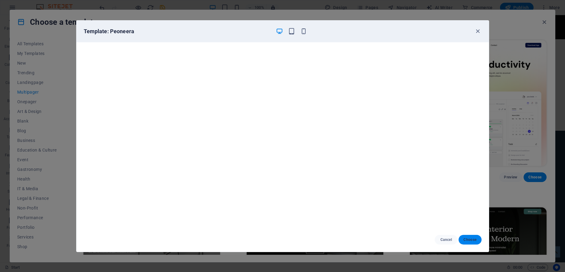
click at [468, 239] on span "Choose" at bounding box center [469, 240] width 13 height 5
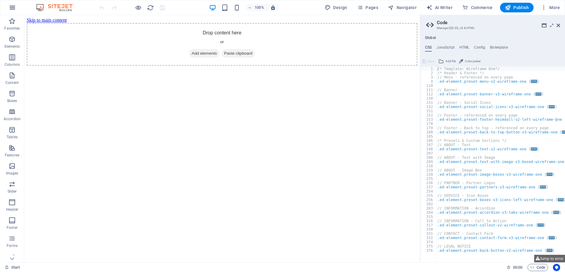
click at [14, 6] on icon "button" at bounding box center [12, 7] width 7 height 7
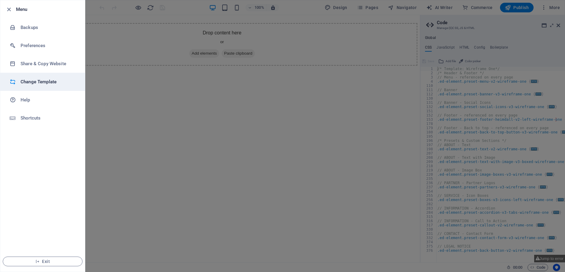
click at [39, 81] on h6 "Change Template" at bounding box center [49, 81] width 56 height 7
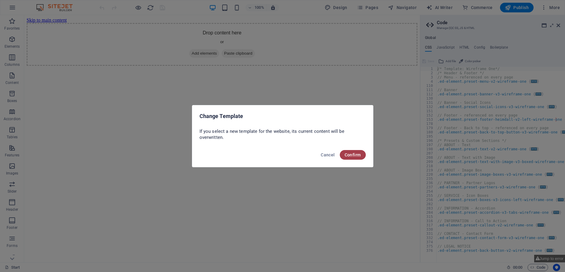
click at [350, 157] on button "Confirm" at bounding box center [353, 155] width 26 height 10
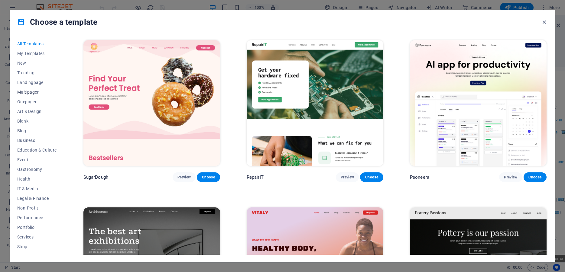
click at [34, 92] on span "Multipager" at bounding box center [37, 92] width 40 height 5
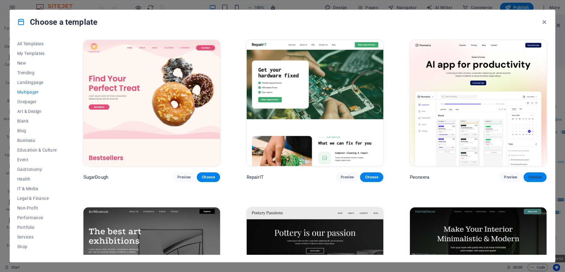
click at [530, 175] on span "Choose" at bounding box center [534, 177] width 13 height 5
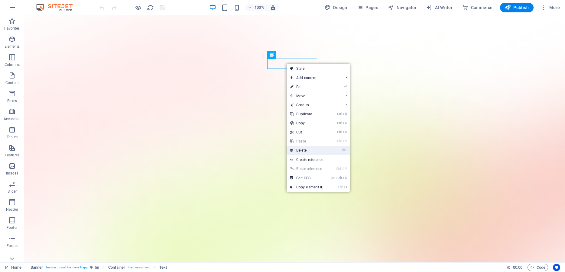
click at [310, 151] on link "⌦ Delete" at bounding box center [306, 150] width 40 height 9
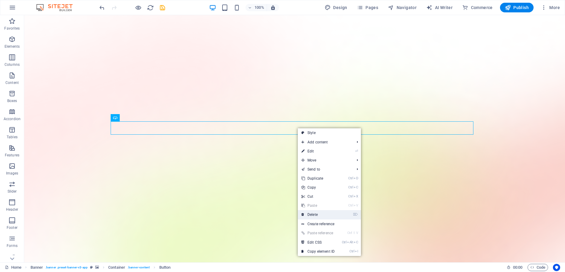
click at [322, 214] on link "⌦ Delete" at bounding box center [318, 214] width 40 height 9
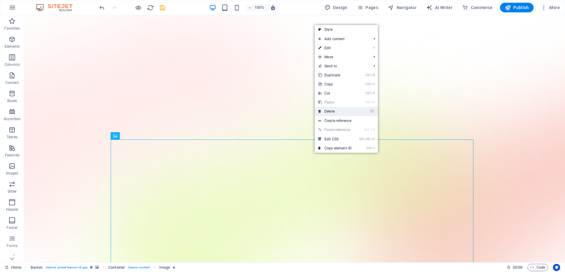
click at [333, 111] on link "⌦ Delete" at bounding box center [335, 111] width 40 height 9
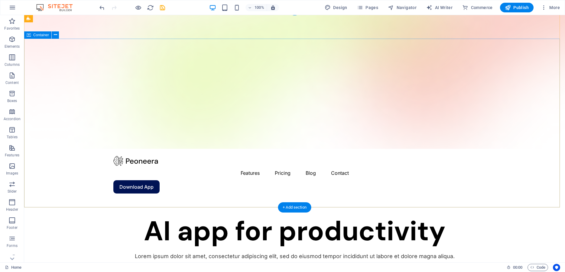
scroll to position [92, 0]
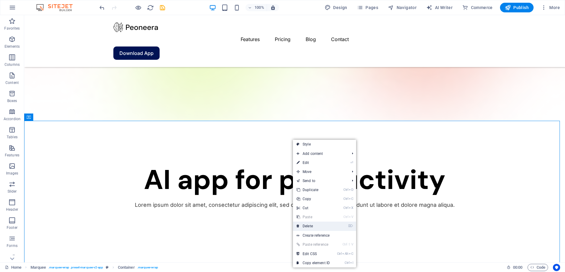
click at [317, 226] on link "⌦ Delete" at bounding box center [313, 226] width 40 height 9
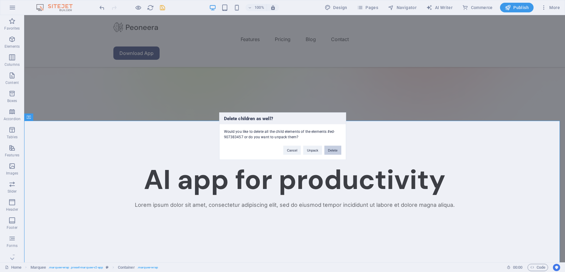
click at [333, 151] on button "Delete" at bounding box center [332, 150] width 17 height 9
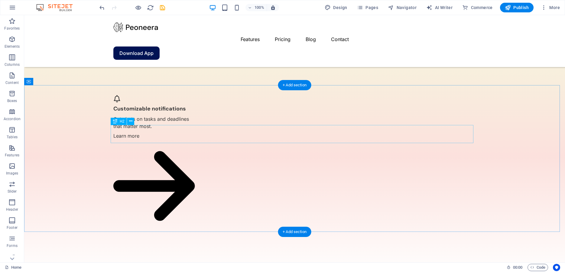
scroll to position [926, 0]
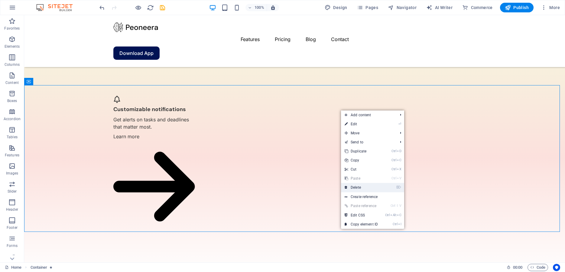
click at [361, 186] on link "⌦ Delete" at bounding box center [361, 187] width 40 height 9
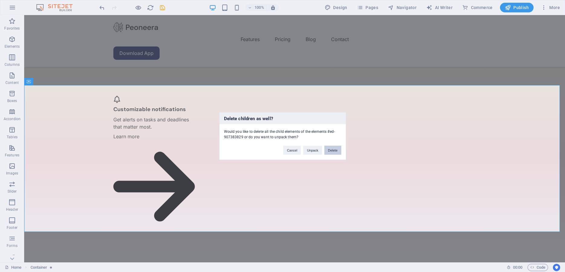
click at [333, 149] on button "Delete" at bounding box center [332, 150] width 17 height 9
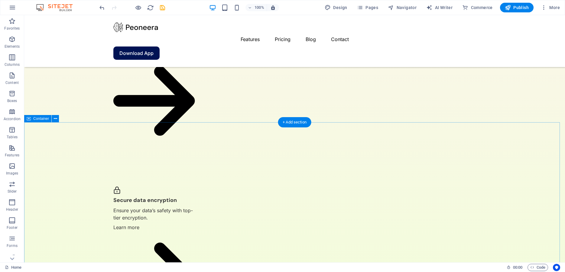
scroll to position [656, 0]
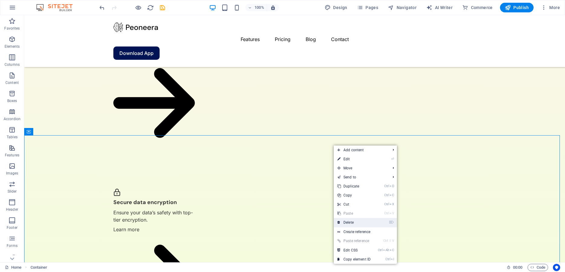
click at [360, 222] on link "⌦ Delete" at bounding box center [354, 222] width 40 height 9
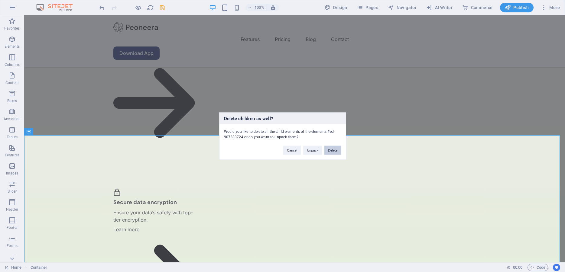
click at [332, 151] on button "Delete" at bounding box center [332, 150] width 17 height 9
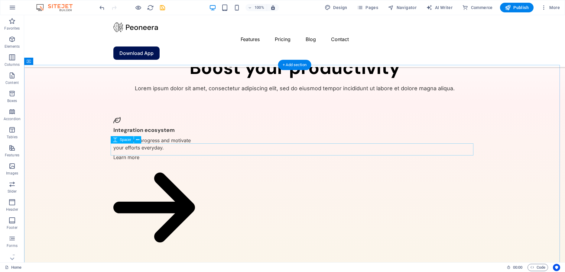
scroll to position [282, 0]
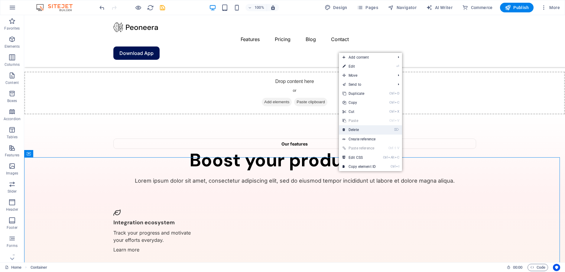
click at [351, 130] on link "⌦ Delete" at bounding box center [359, 129] width 40 height 9
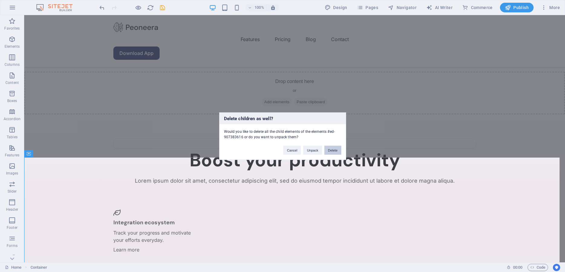
click at [335, 149] on button "Delete" at bounding box center [332, 150] width 17 height 9
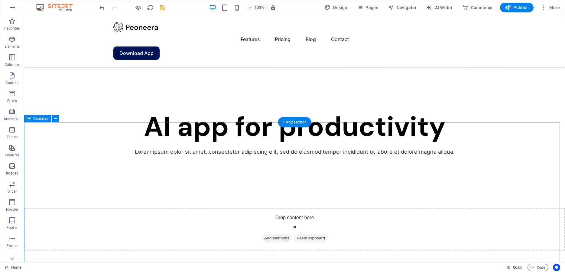
scroll to position [115, 0]
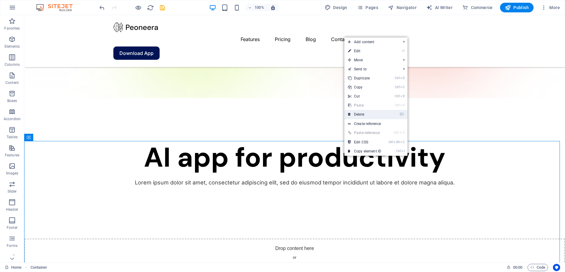
click at [359, 113] on link "⌦ Delete" at bounding box center [364, 114] width 40 height 9
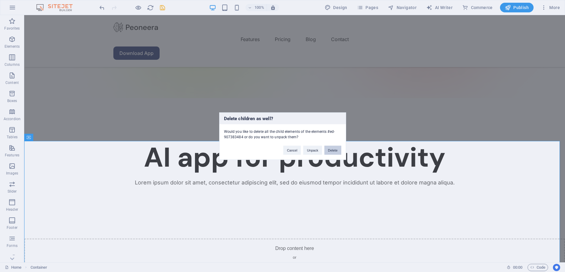
click at [335, 149] on button "Delete" at bounding box center [332, 150] width 17 height 9
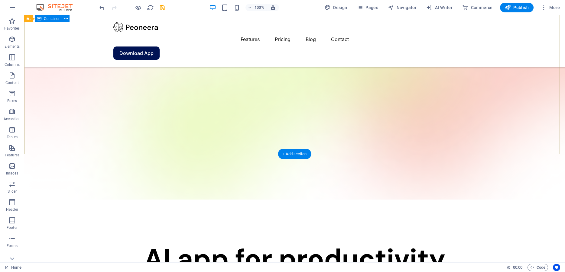
scroll to position [0, 0]
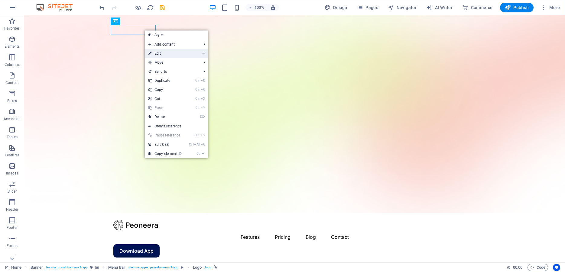
click at [160, 52] on link "⏎ Edit" at bounding box center [165, 53] width 40 height 9
select select "px"
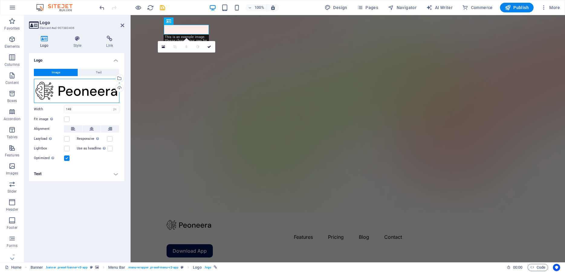
click at [107, 93] on div "Drag files here, click to choose files or select files from Files or our free s…" at bounding box center [77, 91] width 86 height 24
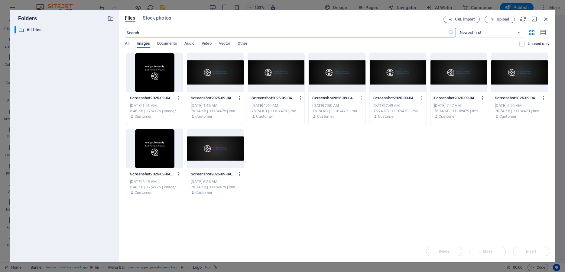
click at [205, 76] on div at bounding box center [215, 72] width 57 height 39
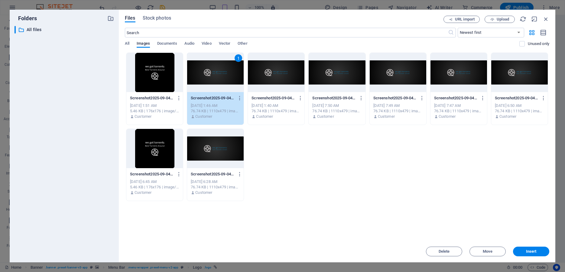
click at [167, 77] on div at bounding box center [154, 72] width 57 height 39
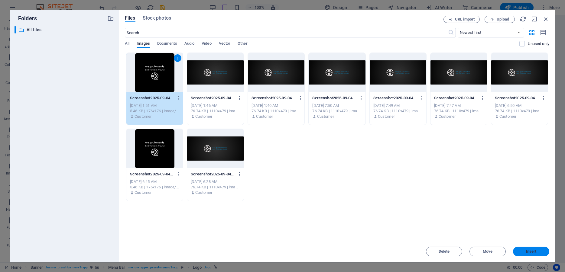
click at [526, 252] on span "Insert" at bounding box center [531, 252] width 11 height 4
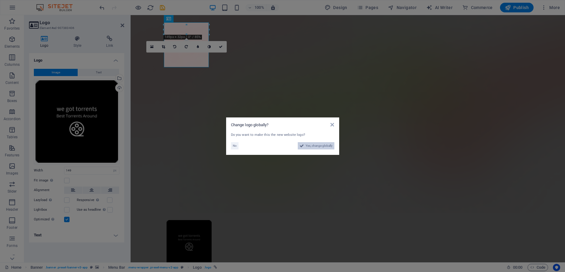
click at [309, 146] on span "Yes, change globally" at bounding box center [319, 145] width 27 height 7
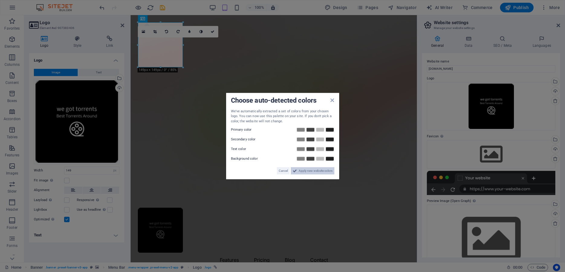
click at [311, 171] on span "Apply new website colors" at bounding box center [316, 170] width 34 height 7
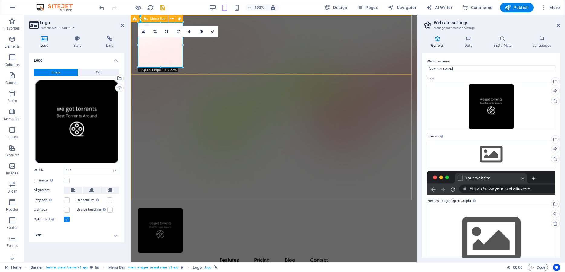
click at [203, 201] on div "Features Pricing Blog Contact Download App" at bounding box center [274, 244] width 286 height 87
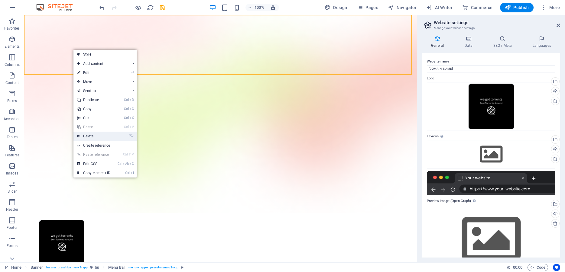
click at [102, 137] on link "⌦ Delete" at bounding box center [93, 136] width 40 height 9
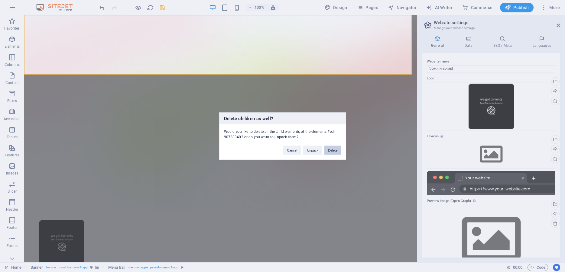
click at [333, 150] on button "Delete" at bounding box center [332, 150] width 17 height 9
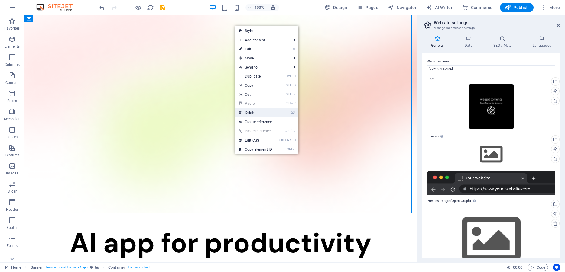
click at [258, 112] on link "⌦ Delete" at bounding box center [255, 112] width 40 height 9
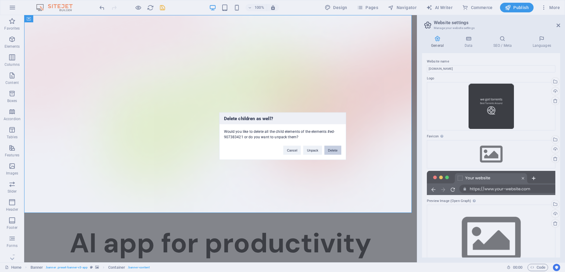
click at [334, 149] on button "Delete" at bounding box center [332, 150] width 17 height 9
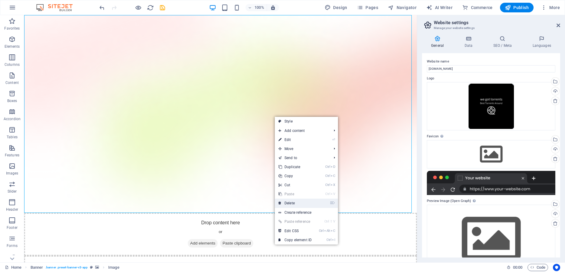
click at [306, 202] on link "⌦ Delete" at bounding box center [295, 203] width 40 height 9
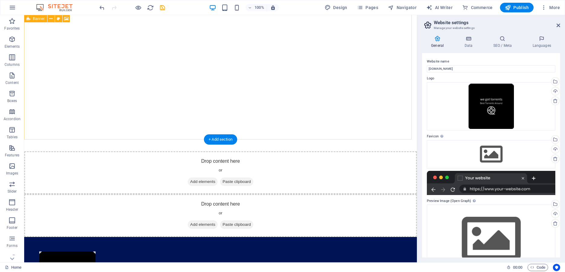
scroll to position [130, 0]
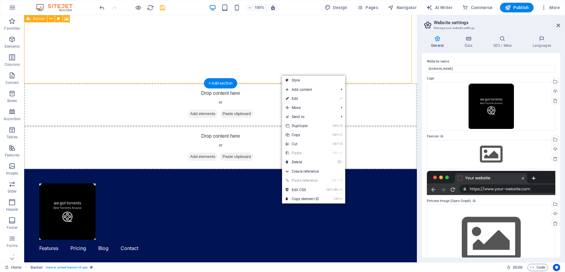
click at [268, 59] on div "Drop content here or Add elements Paste clipboard" at bounding box center [220, 5] width 393 height 241
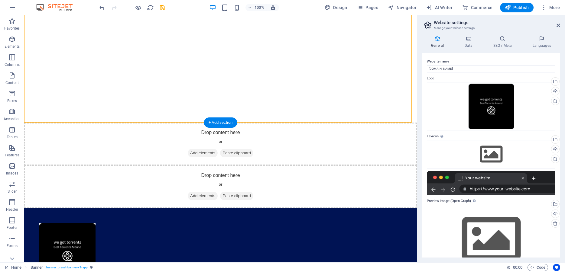
scroll to position [92, 0]
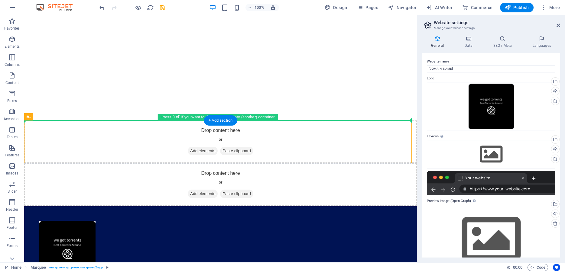
drag, startPoint x: 273, startPoint y: 131, endPoint x: 265, endPoint y: 44, distance: 87.4
click at [265, 44] on div "Drop content here or Add elements Paste clipboard Drop content here or Add elem…" at bounding box center [220, 169] width 393 height 493
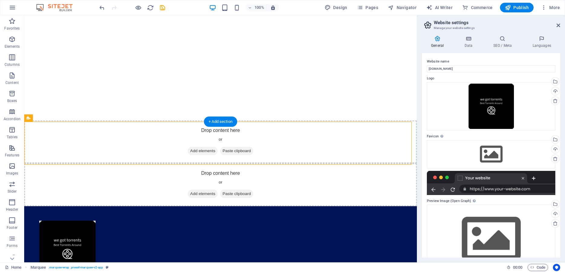
scroll to position [91, 0]
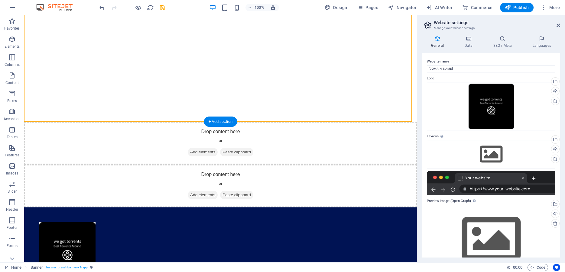
drag, startPoint x: 265, startPoint y: 43, endPoint x: 269, endPoint y: 102, distance: 58.7
click at [269, 102] on div "Drop content here or Add elements Paste clipboard" at bounding box center [220, 44] width 393 height 241
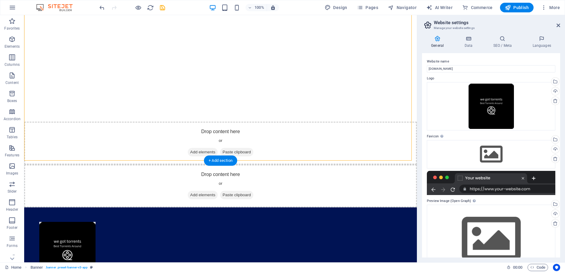
scroll to position [0, 0]
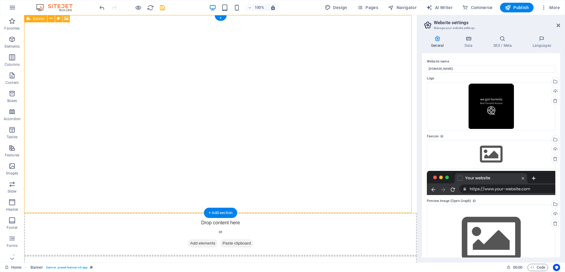
drag, startPoint x: 245, startPoint y: 32, endPoint x: 225, endPoint y: 115, distance: 85.2
click at [225, 115] on div "Drop content here or Add elements Paste clipboard" at bounding box center [220, 135] width 393 height 241
click at [118, 115] on div "Drop content here or Add elements Paste clipboard" at bounding box center [220, 135] width 393 height 241
select select "vh"
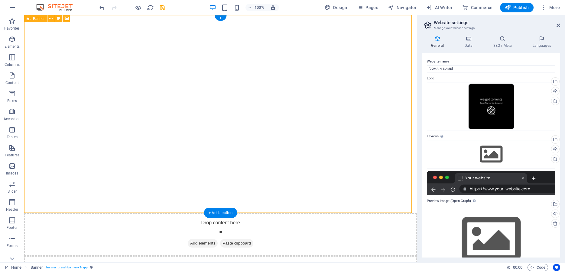
select select "header"
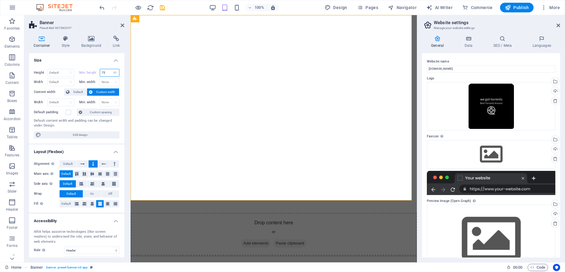
drag, startPoint x: 102, startPoint y: 72, endPoint x: 78, endPoint y: 70, distance: 23.6
click at [100, 70] on input "75" at bounding box center [109, 72] width 19 height 7
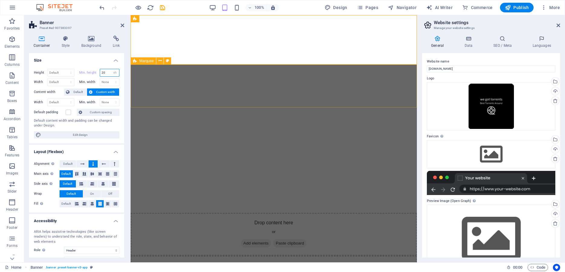
type input "20"
click at [157, 256] on div "Drop content here or Add elements Paste clipboard" at bounding box center [274, 277] width 286 height 43
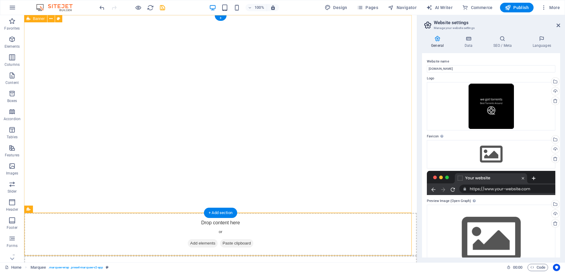
click at [215, 74] on div "Drop content here or Add elements Paste clipboard" at bounding box center [220, 135] width 393 height 241
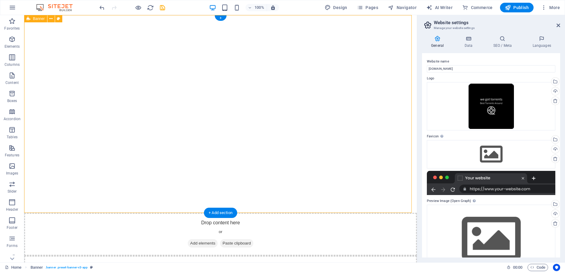
click at [215, 74] on div "Drop content here or Add elements Paste clipboard" at bounding box center [220, 135] width 393 height 241
select select "vh"
select select "header"
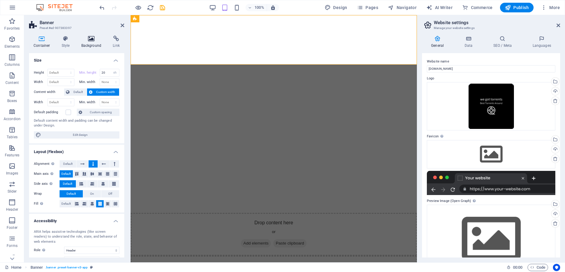
click at [91, 44] on h4 "Background" at bounding box center [93, 42] width 32 height 13
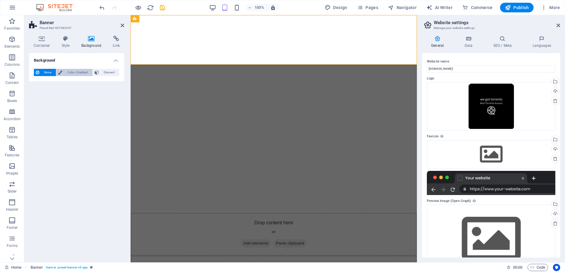
click at [85, 72] on span "Color / Gradient" at bounding box center [77, 72] width 27 height 7
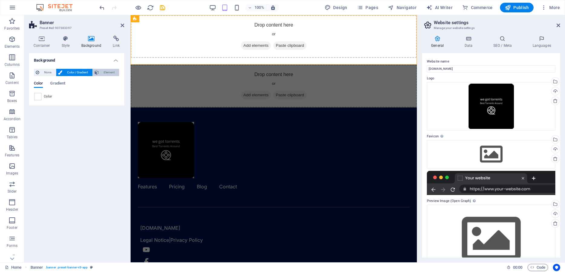
click at [101, 72] on span "Element" at bounding box center [109, 72] width 17 height 7
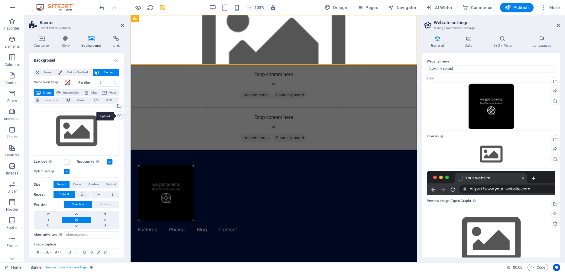
click at [114, 116] on div "Upload" at bounding box center [118, 116] width 9 height 9
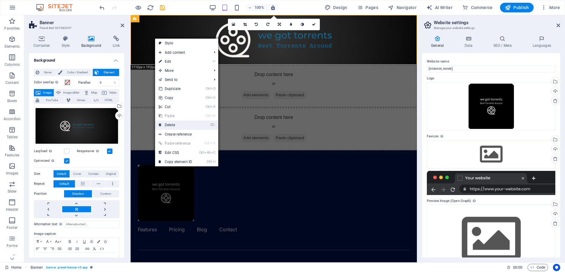
click at [176, 125] on link "⌦ Delete" at bounding box center [175, 125] width 40 height 9
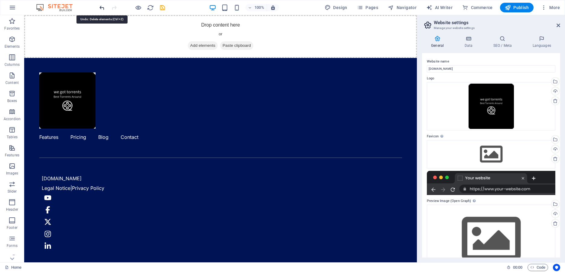
click at [101, 7] on icon "undo" at bounding box center [102, 7] width 7 height 7
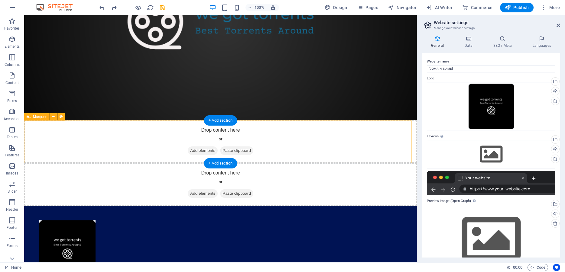
scroll to position [123, 0]
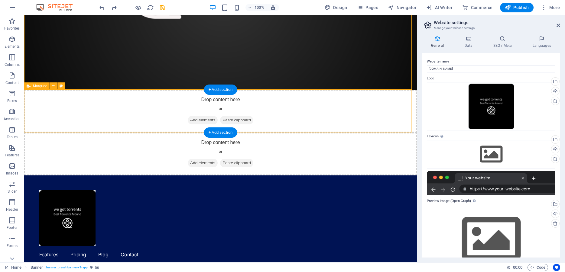
drag, startPoint x: 266, startPoint y: 58, endPoint x: 267, endPoint y: 102, distance: 43.5
click at [267, 102] on div "Drop content here or Add elements Paste clipboard Drop content here or Add elem…" at bounding box center [220, 138] width 393 height 493
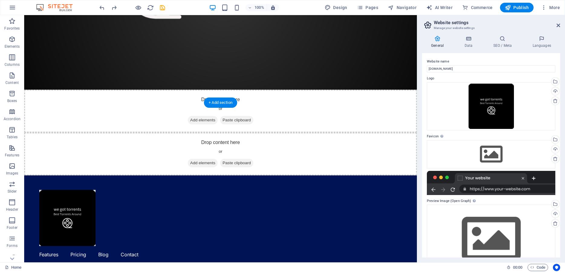
scroll to position [0, 0]
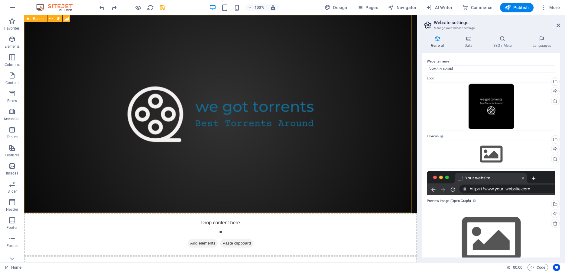
click at [35, 19] on span "Banner" at bounding box center [39, 19] width 12 height 4
drag, startPoint x: 60, startPoint y: 34, endPoint x: 89, endPoint y: 113, distance: 84.1
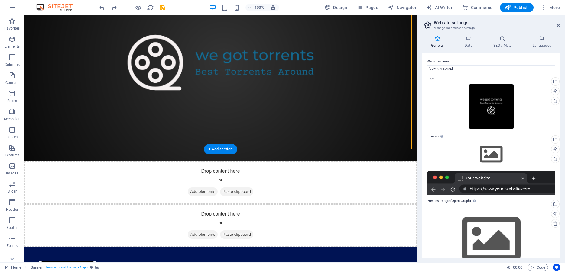
scroll to position [92, 0]
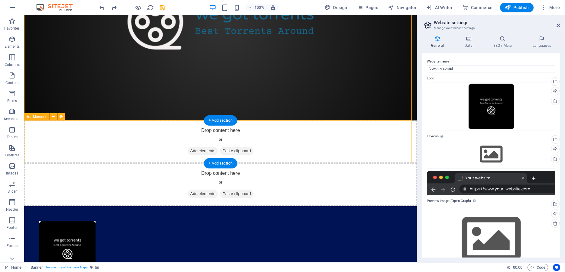
click at [200, 190] on span "Add elements" at bounding box center [203, 194] width 30 height 8
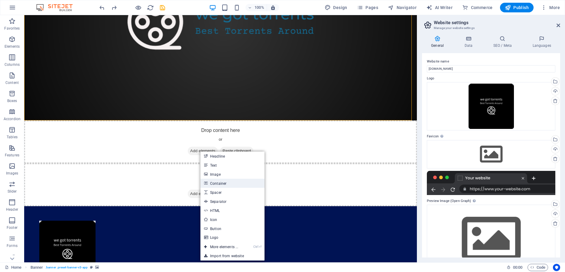
click at [226, 184] on link "Container" at bounding box center [232, 183] width 64 height 9
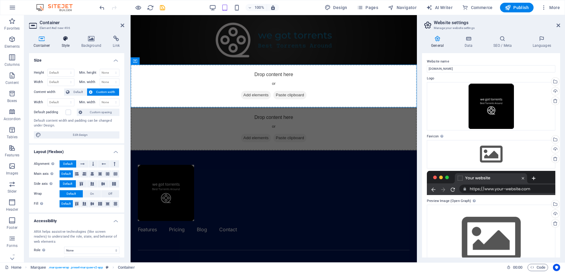
click at [67, 43] on h4 "Style" at bounding box center [67, 42] width 20 height 13
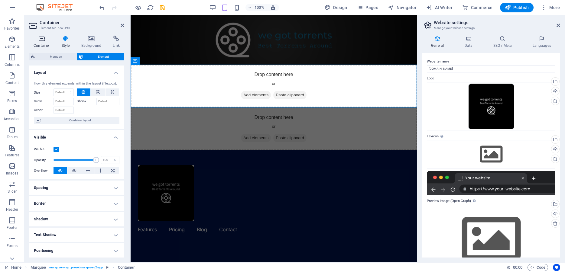
click at [49, 44] on h4 "Container" at bounding box center [43, 42] width 28 height 13
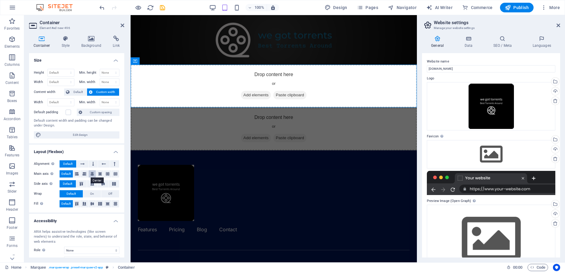
click at [91, 173] on icon at bounding box center [92, 173] width 4 height 7
click at [67, 175] on span "Default" at bounding box center [65, 173] width 9 height 7
click at [80, 135] on span "Edit design" at bounding box center [80, 134] width 75 height 7
select select "600"
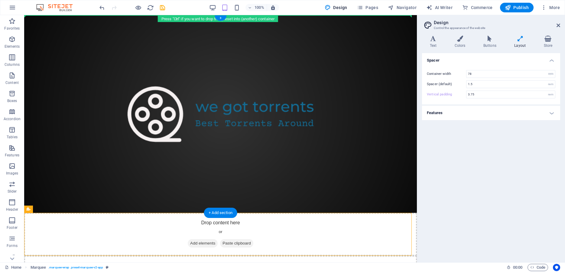
type input "5"
drag, startPoint x: 159, startPoint y: 76, endPoint x: 145, endPoint y: 67, distance: 16.0
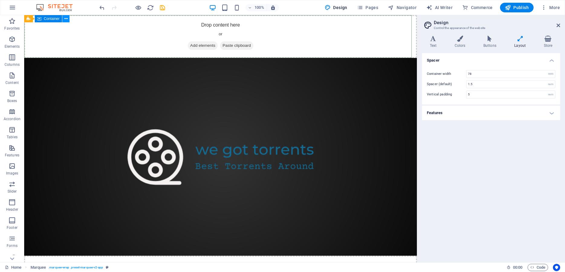
click at [65, 18] on icon at bounding box center [65, 19] width 3 height 6
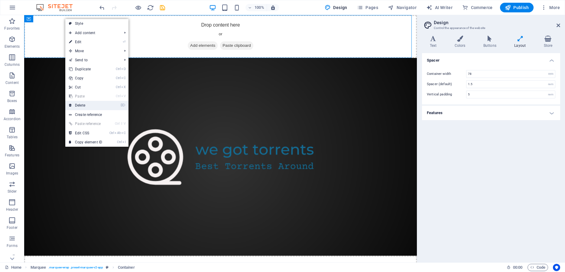
click at [86, 105] on link "⌦ Delete" at bounding box center [85, 105] width 40 height 9
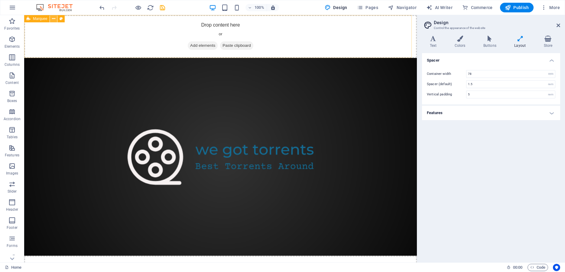
click at [54, 19] on icon at bounding box center [53, 19] width 3 height 6
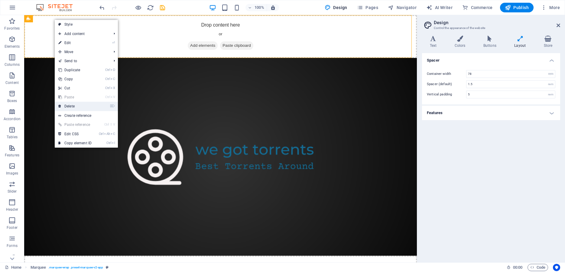
click at [76, 104] on link "⌦ Delete" at bounding box center [75, 106] width 40 height 9
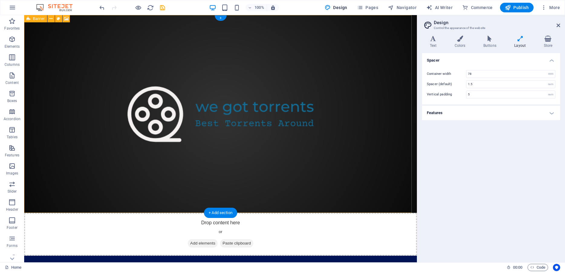
click at [178, 213] on div "Drop content here or Add elements Paste clipboard" at bounding box center [220, 234] width 393 height 43
click at [180, 58] on figure at bounding box center [220, 114] width 393 height 198
drag, startPoint x: 180, startPoint y: 56, endPoint x: 141, endPoint y: 32, distance: 45.2
click at [141, 213] on div "Drop content here or Add elements Paste clipboard" at bounding box center [220, 234] width 393 height 43
click at [180, 213] on div "Drop content here or Add elements Paste clipboard" at bounding box center [220, 234] width 393 height 43
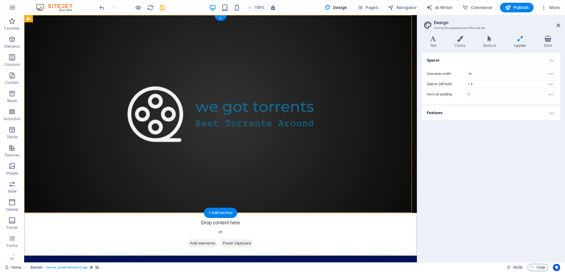
drag, startPoint x: 180, startPoint y: 57, endPoint x: 325, endPoint y: 121, distance: 159.0
click at [325, 121] on div "Drop content here or Add elements Paste clipboard" at bounding box center [220, 135] width 393 height 241
click at [483, 76] on input "78" at bounding box center [510, 73] width 89 height 7
type input "7"
type input "50"
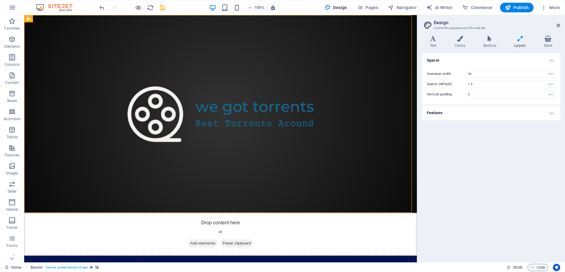
click at [498, 153] on div "Spacer Container width 50 rem px Spacer (default) 1.5 rem Vertical padding 5 re…" at bounding box center [491, 155] width 138 height 205
click at [451, 60] on h4 "Spacer" at bounding box center [491, 58] width 138 height 11
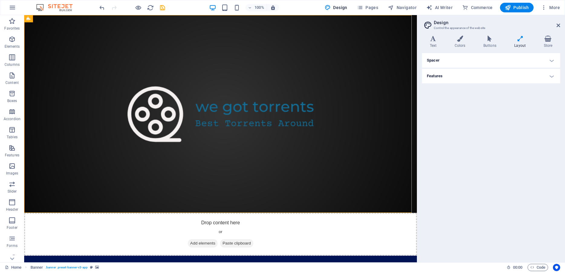
click at [448, 60] on h4 "Spacer" at bounding box center [491, 60] width 138 height 15
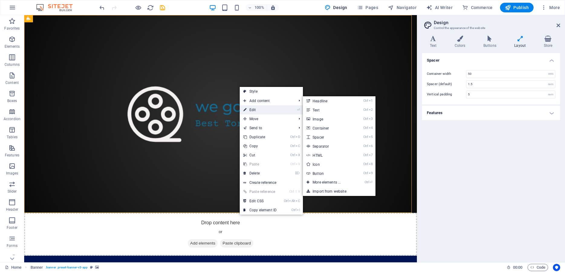
click at [254, 109] on link "⏎ Edit" at bounding box center [260, 109] width 40 height 9
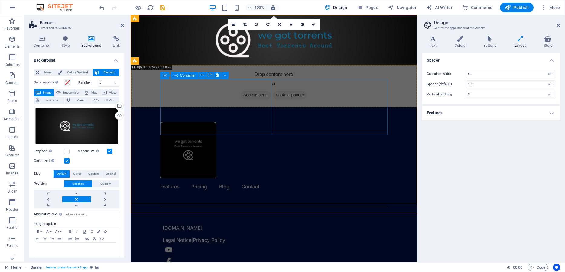
type input "3.75"
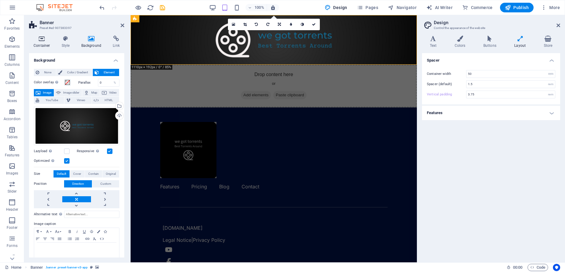
click at [46, 43] on h4 "Container" at bounding box center [43, 42] width 28 height 13
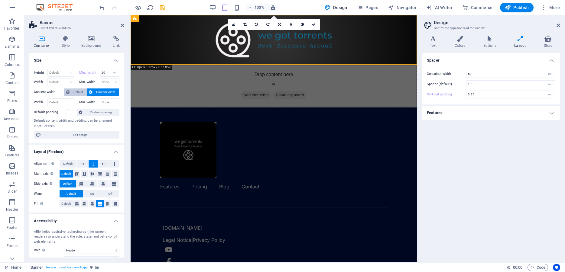
click at [77, 93] on span "Default" at bounding box center [78, 92] width 14 height 7
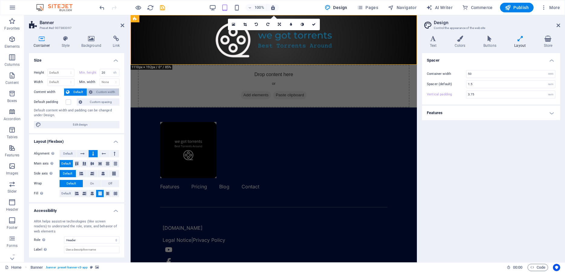
click at [94, 91] on span "Custom width" at bounding box center [105, 92] width 23 height 7
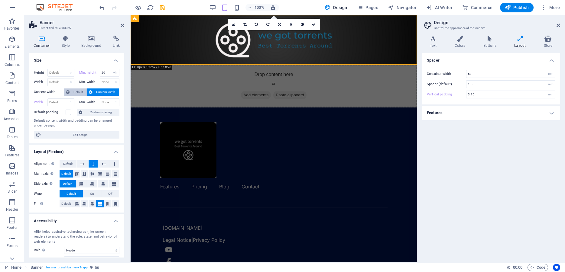
click at [78, 91] on span "Default" at bounding box center [78, 92] width 14 height 7
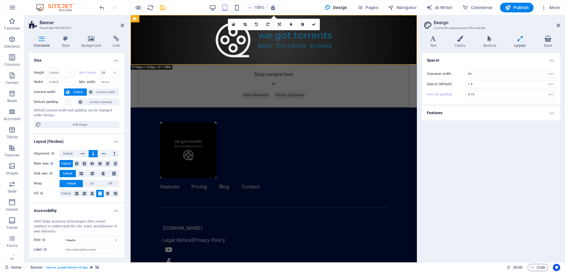
click at [68, 102] on label at bounding box center [68, 101] width 5 height 5
click at [0, 0] on input "Default padding" at bounding box center [0, 0] width 0 height 0
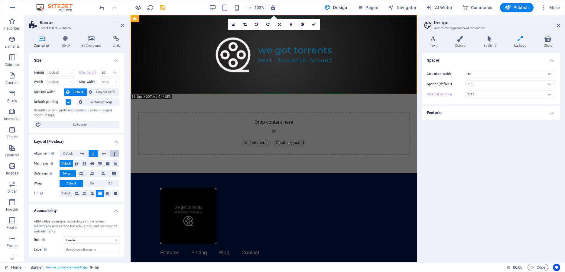
click at [110, 153] on button at bounding box center [114, 153] width 9 height 7
click at [102, 153] on icon at bounding box center [104, 153] width 4 height 7
click at [89, 154] on button at bounding box center [93, 153] width 9 height 7
click at [81, 154] on icon at bounding box center [82, 153] width 4 height 7
click at [76, 192] on icon at bounding box center [77, 193] width 4 height 7
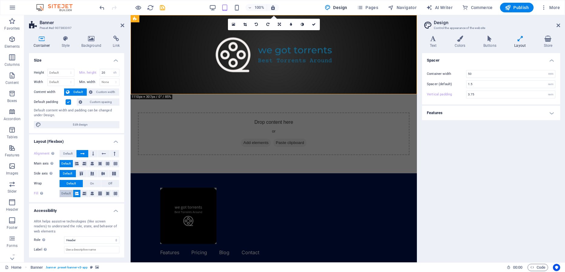
click at [67, 194] on span "Default" at bounding box center [65, 193] width 9 height 7
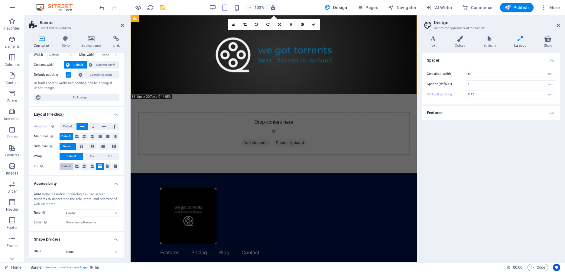
scroll to position [30, 0]
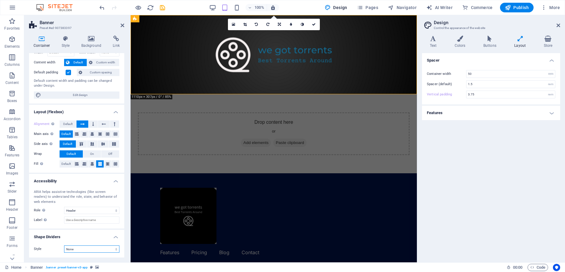
click at [64, 246] on select "None Triangle Square Diagonal Polygon 1 Polygon 2 Zigzag Multiple Zigzags Waves…" at bounding box center [91, 249] width 55 height 7
click option "Arrow" at bounding box center [0, 0] width 0 height 0
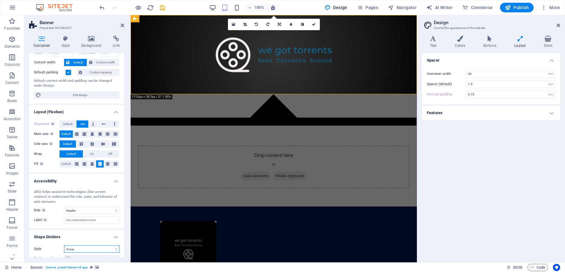
click at [64, 246] on select "None Triangle Square Diagonal Polygon 1 Polygon 2 Zigzag Multiple Zigzags Waves…" at bounding box center [91, 249] width 55 height 7
click option "Waves" at bounding box center [0, 0] width 0 height 0
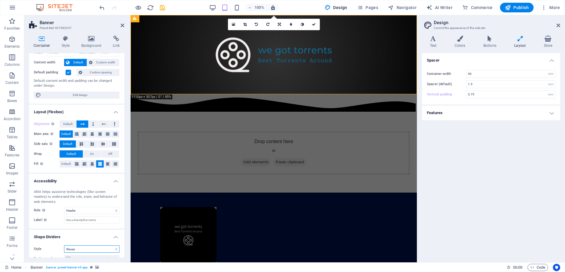
click at [64, 246] on select "None Triangle Square Diagonal Polygon 1 Polygon 2 Zigzag Multiple Zigzags Waves…" at bounding box center [91, 249] width 55 height 7
click option "Diagonal" at bounding box center [0, 0] width 0 height 0
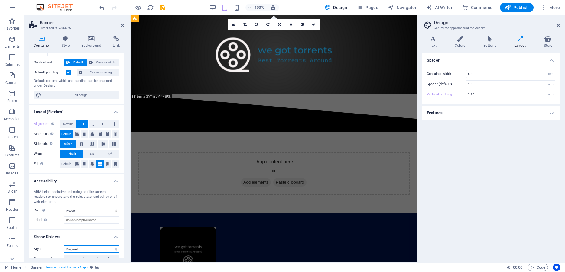
click at [64, 246] on select "None Triangle Square Diagonal Polygon 1 Polygon 2 Zigzag Multiple Zigzags Waves…" at bounding box center [91, 249] width 55 height 7
select select "paint-drip"
click option "Paint Drip" at bounding box center [0, 0] width 0 height 0
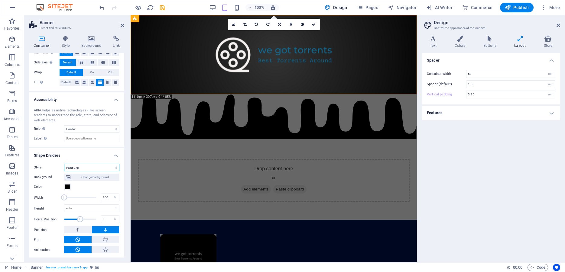
scroll to position [112, 0]
click at [82, 227] on button at bounding box center [77, 228] width 27 height 7
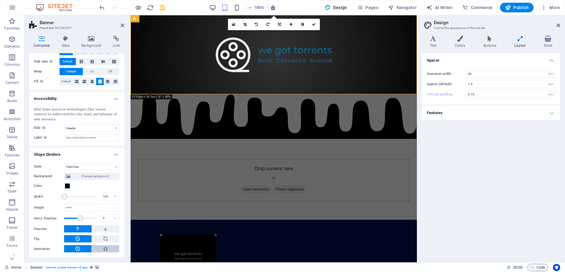
click at [103, 251] on icon at bounding box center [105, 248] width 5 height 7
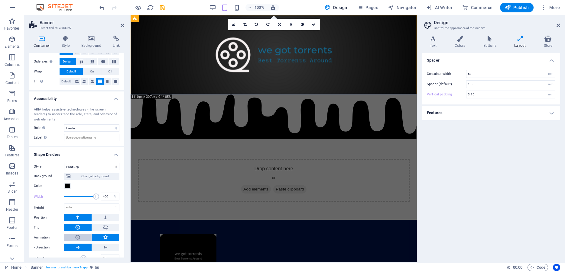
click at [77, 237] on icon at bounding box center [77, 237] width 5 height 7
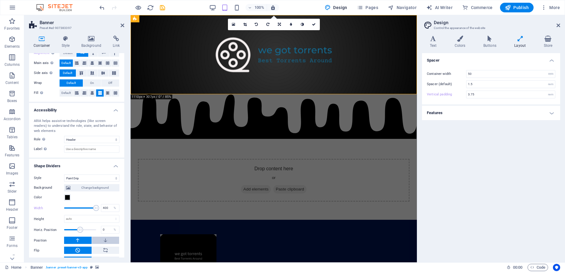
click at [96, 240] on button at bounding box center [105, 240] width 27 height 7
click at [84, 237] on div "Background Change background Color 2nd Color 3rd Color Width 400 % Height auto …" at bounding box center [77, 223] width 86 height 82
drag, startPoint x: 91, startPoint y: 208, endPoint x: 70, endPoint y: 210, distance: 20.7
click at [74, 210] on span at bounding box center [77, 208] width 6 height 6
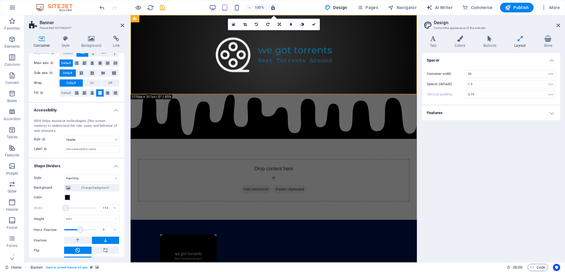
type input "100"
drag, startPoint x: 70, startPoint y: 210, endPoint x: 57, endPoint y: 210, distance: 12.7
click at [57, 210] on div "Width 100 %" at bounding box center [77, 208] width 86 height 9
drag, startPoint x: 76, startPoint y: 230, endPoint x: 65, endPoint y: 230, distance: 11.8
click at [65, 230] on span at bounding box center [66, 230] width 6 height 6
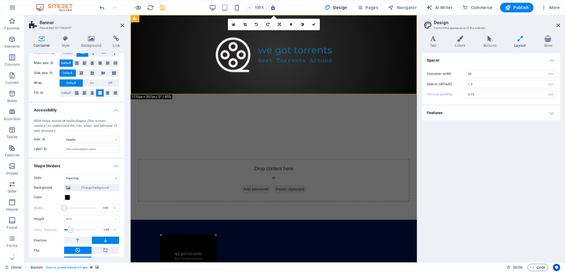
drag, startPoint x: 66, startPoint y: 229, endPoint x: 70, endPoint y: 228, distance: 4.0
click at [70, 228] on span at bounding box center [70, 230] width 6 height 6
type input "-65"
click at [74, 229] on span at bounding box center [80, 229] width 32 height 9
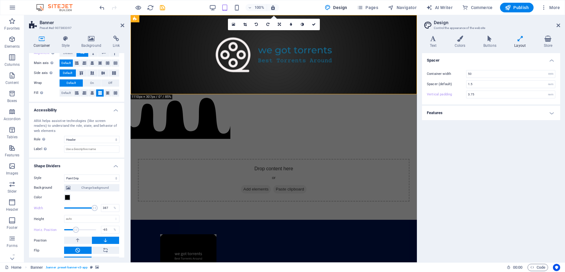
drag, startPoint x: 65, startPoint y: 209, endPoint x: 90, endPoint y: 208, distance: 24.5
click at [92, 208] on span at bounding box center [95, 208] width 6 height 6
drag, startPoint x: 90, startPoint y: 209, endPoint x: 73, endPoint y: 209, distance: 17.8
click at [73, 209] on span at bounding box center [76, 208] width 6 height 6
type input "144"
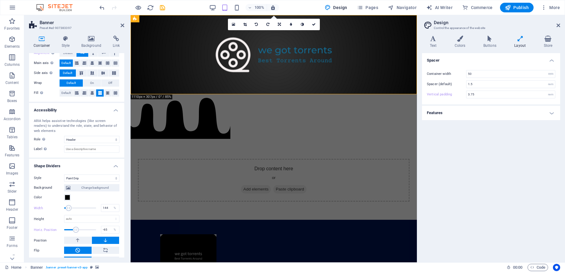
drag, startPoint x: 73, startPoint y: 209, endPoint x: 68, endPoint y: 209, distance: 4.5
click at [68, 209] on span at bounding box center [69, 208] width 6 height 6
drag, startPoint x: 74, startPoint y: 228, endPoint x: 97, endPoint y: 228, distance: 22.4
click at [97, 228] on div "Horiz. Position 250 %" at bounding box center [77, 229] width 86 height 9
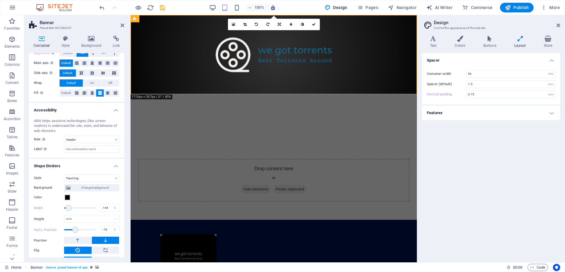
drag, startPoint x: 89, startPoint y: 229, endPoint x: 73, endPoint y: 229, distance: 15.7
click at [73, 229] on span at bounding box center [75, 230] width 6 height 6
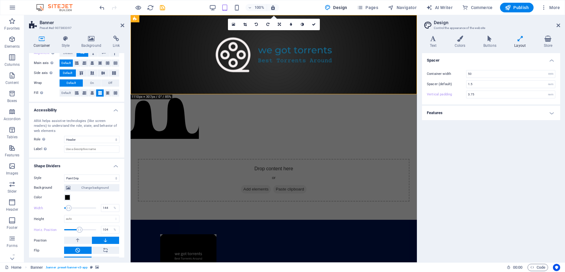
drag, startPoint x: 73, startPoint y: 229, endPoint x: 83, endPoint y: 228, distance: 9.7
click at [82, 228] on span at bounding box center [79, 230] width 6 height 6
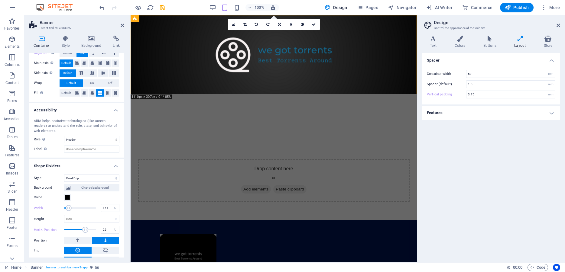
type input "14"
drag, startPoint x: 83, startPoint y: 228, endPoint x: 78, endPoint y: 228, distance: 4.8
click at [82, 228] on span at bounding box center [85, 230] width 6 height 6
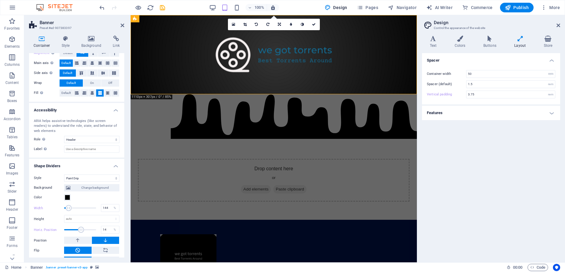
scroll to position [112, 0]
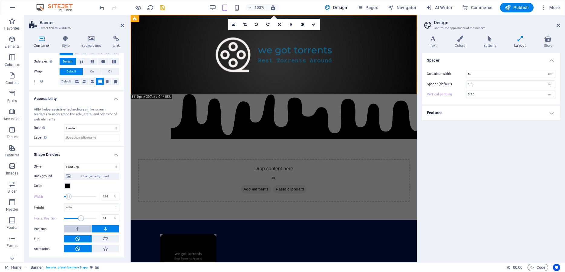
click at [77, 228] on icon at bounding box center [77, 228] width 5 height 7
click at [109, 227] on button at bounding box center [105, 228] width 27 height 7
click at [67, 187] on span at bounding box center [67, 186] width 5 height 5
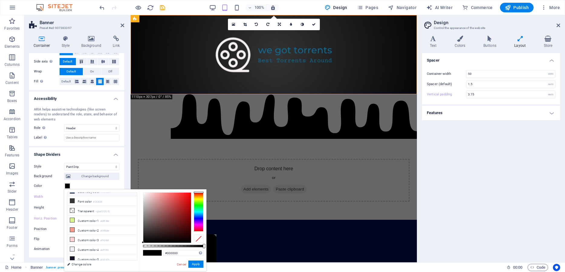
scroll to position [26, 0]
click at [73, 208] on icon at bounding box center [72, 210] width 4 height 4
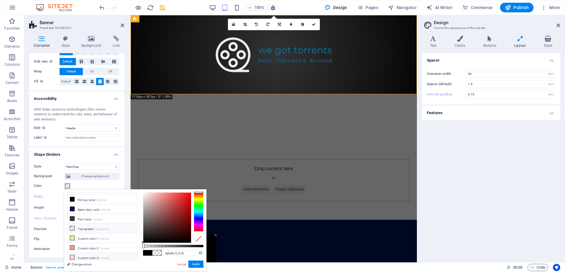
scroll to position [0, 0]
click at [89, 215] on li "Secondary color #001354" at bounding box center [102, 217] width 70 height 10
type input "#001354"
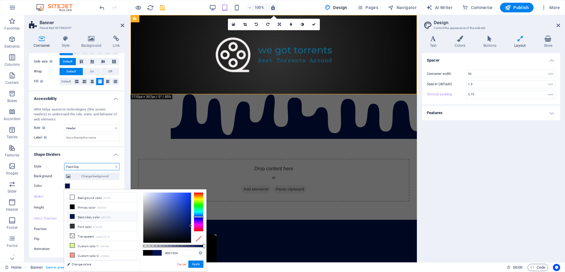
click at [64, 163] on select "None Triangle Square Diagonal Polygon 1 Polygon 2 Zigzag Multiple Zigzags Waves…" at bounding box center [91, 166] width 55 height 7
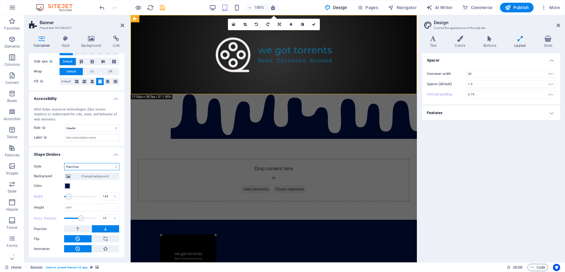
select select "none"
click option "None" at bounding box center [0, 0] width 0 height 0
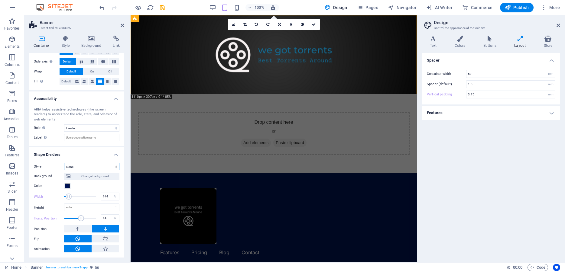
scroll to position [30, 0]
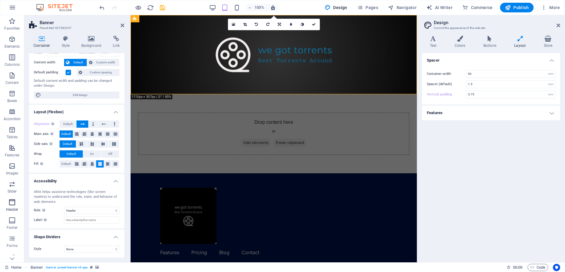
click at [15, 204] on icon "button" at bounding box center [11, 202] width 7 height 7
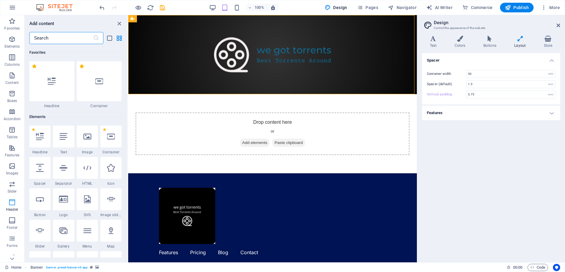
click at [9, 205] on icon "button" at bounding box center [11, 202] width 7 height 7
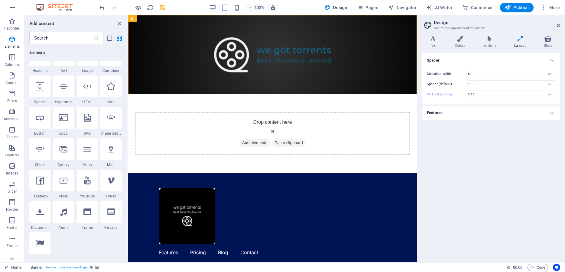
scroll to position [109, 0]
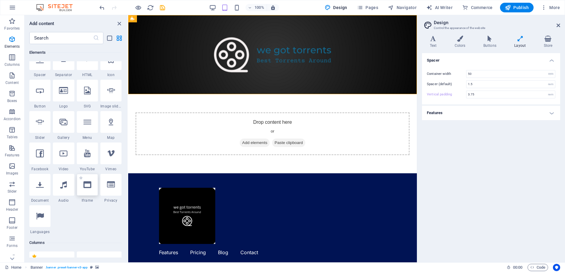
click at [86, 189] on div at bounding box center [87, 185] width 21 height 22
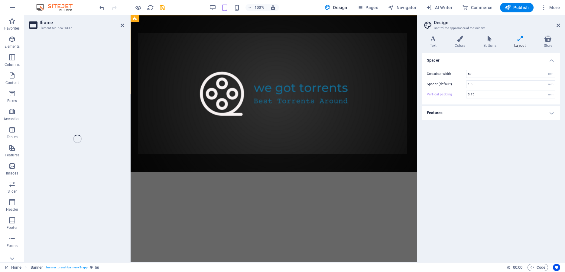
select select "%"
select select "px"
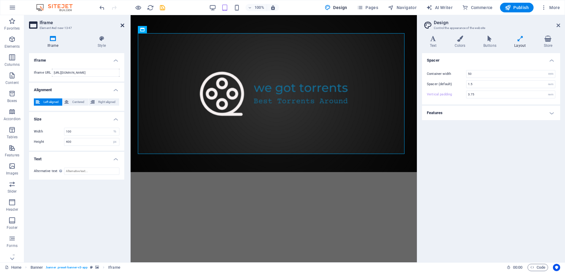
click at [121, 24] on icon at bounding box center [123, 25] width 4 height 5
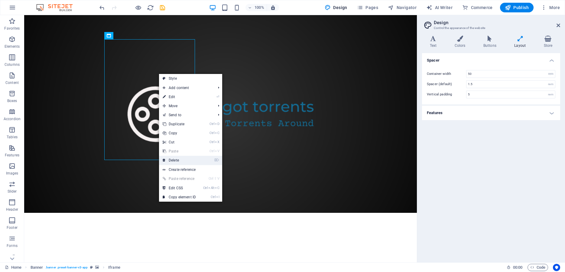
click at [181, 159] on link "⌦ Delete" at bounding box center [179, 160] width 40 height 9
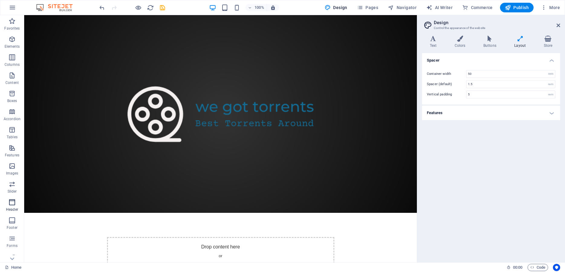
click at [12, 203] on icon "button" at bounding box center [11, 202] width 7 height 7
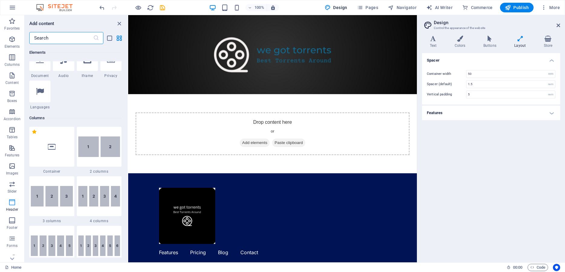
type input "3.75"
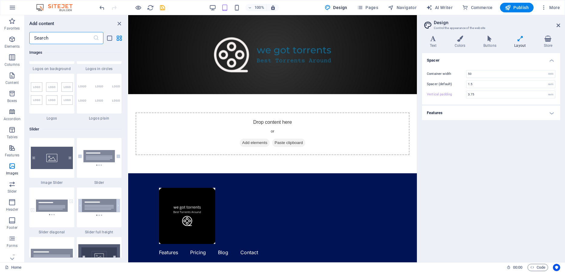
scroll to position [3367, 0]
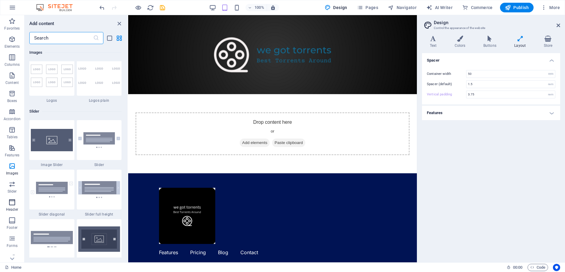
click at [12, 208] on p "Header" at bounding box center [12, 209] width 12 height 5
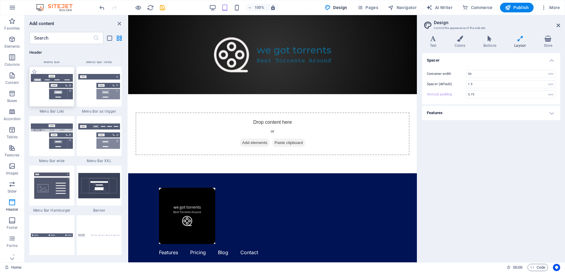
scroll to position [3739, 0]
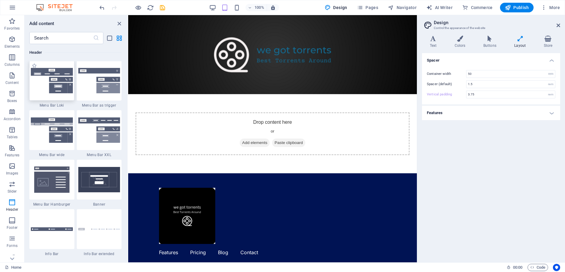
click at [57, 143] on img at bounding box center [52, 130] width 42 height 25
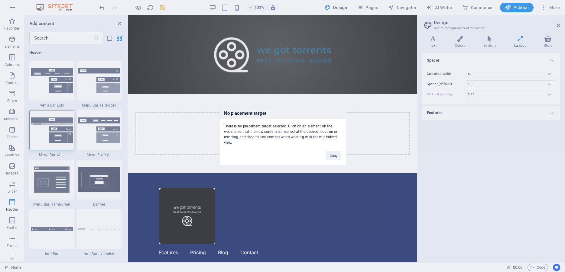
drag, startPoint x: 51, startPoint y: 174, endPoint x: 124, endPoint y: 100, distance: 103.6
click at [224, 104] on div "No placement target There is no placement target selected. Click on an element …" at bounding box center [282, 136] width 565 height 272
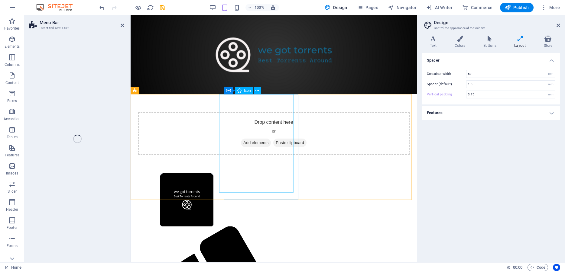
select select "rem"
select select "preset-menu-v2-xxl"
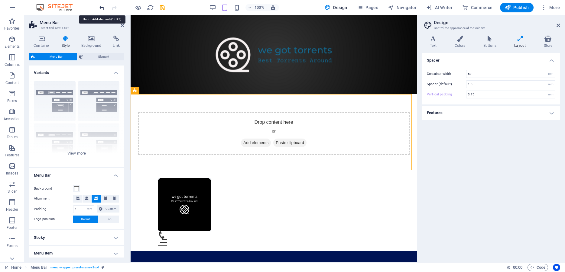
click at [101, 6] on icon "undo" at bounding box center [102, 7] width 7 height 7
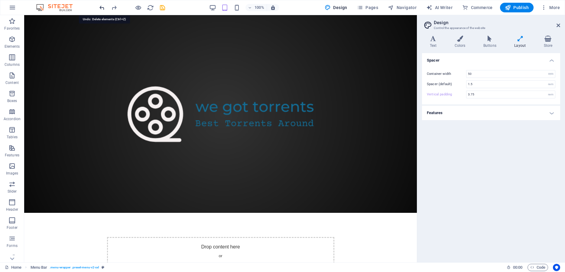
type input "5"
click at [101, 6] on icon "undo" at bounding box center [102, 7] width 7 height 7
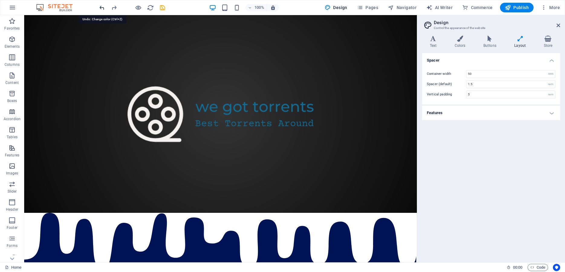
click at [101, 6] on icon "undo" at bounding box center [102, 7] width 7 height 7
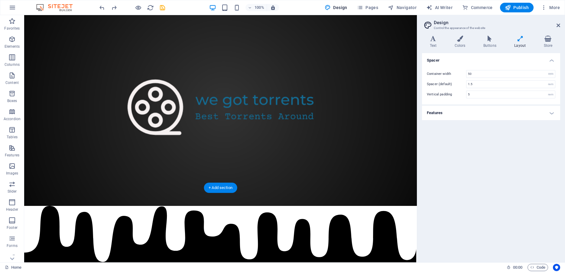
scroll to position [0, 0]
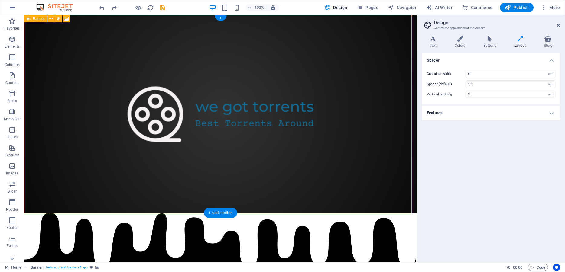
drag, startPoint x: 157, startPoint y: 59, endPoint x: 190, endPoint y: 62, distance: 33.4
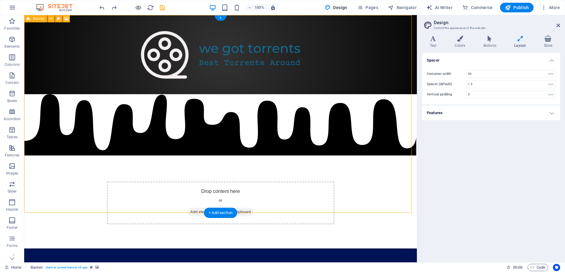
select select "vh"
select select "header"
select select "paint-drip"
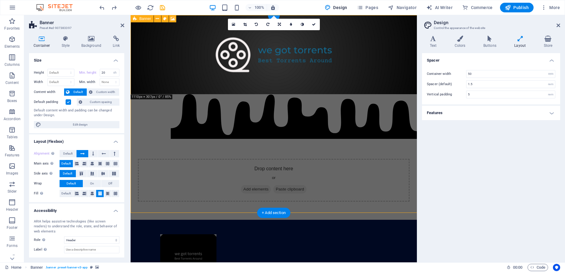
type input "3.75"
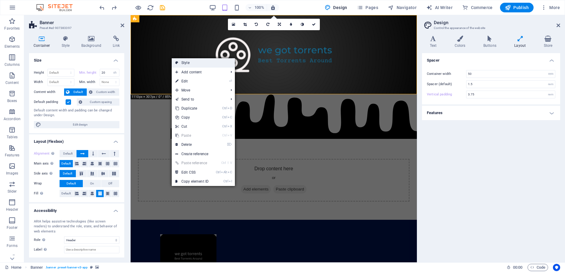
click at [178, 62] on icon at bounding box center [176, 62] width 3 height 9
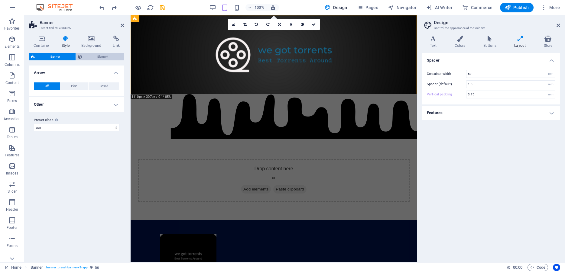
click at [107, 56] on span "Element" at bounding box center [103, 56] width 39 height 7
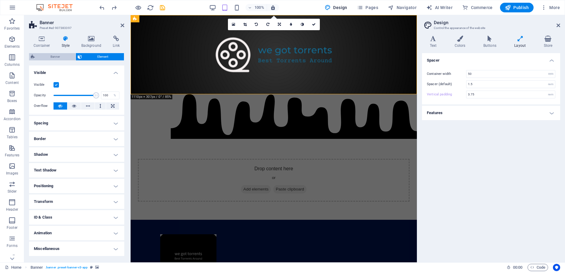
click at [60, 55] on span "Banner" at bounding box center [55, 56] width 37 height 7
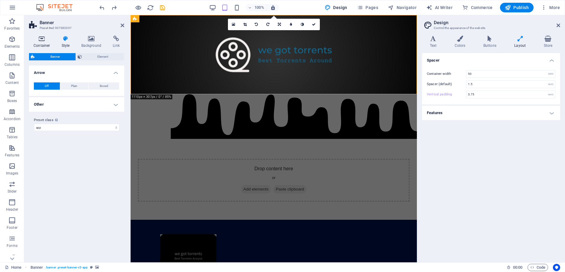
click at [45, 44] on h4 "Container" at bounding box center [43, 42] width 28 height 13
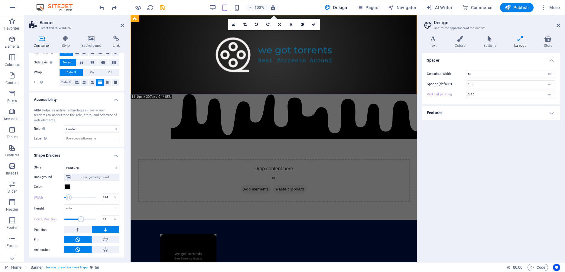
scroll to position [112, 0]
click at [64, 163] on select "None Triangle Square Diagonal Polygon 1 Polygon 2 Zigzag Multiple Zigzags Waves…" at bounding box center [91, 166] width 55 height 7
click option "None" at bounding box center [0, 0] width 0 height 0
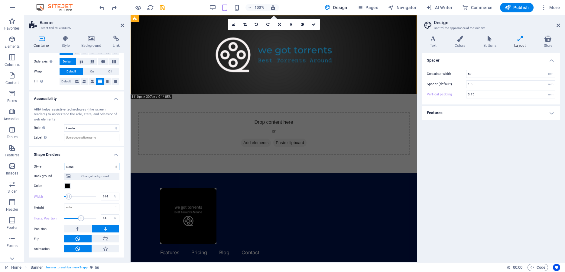
scroll to position [30, 0]
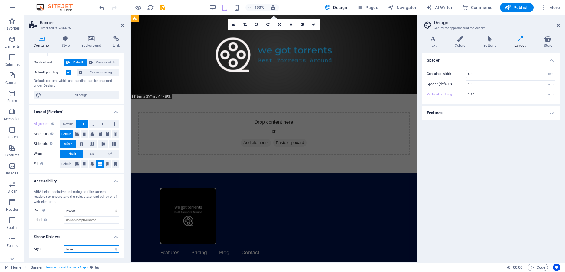
click at [64, 246] on select "None Triangle Square Diagonal Polygon 1 Polygon 2 Zigzag Multiple Zigzags Waves…" at bounding box center [91, 249] width 55 height 7
click option "Zigzag" at bounding box center [0, 0] width 0 height 0
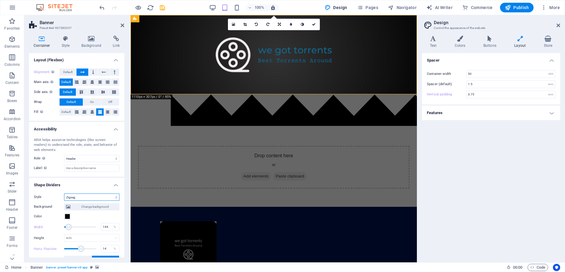
scroll to position [102, 0]
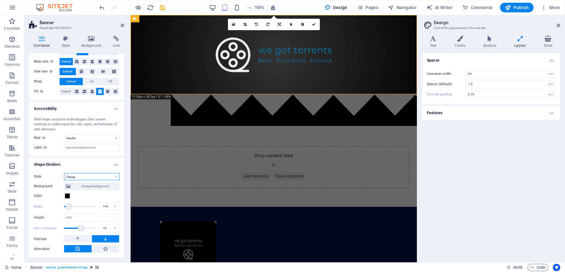
click at [64, 173] on select "None Triangle Square Diagonal Polygon 1 Polygon 2 Zigzag Multiple Zigzags Waves…" at bounding box center [91, 176] width 55 height 7
select select "none"
click option "None" at bounding box center [0, 0] width 0 height 0
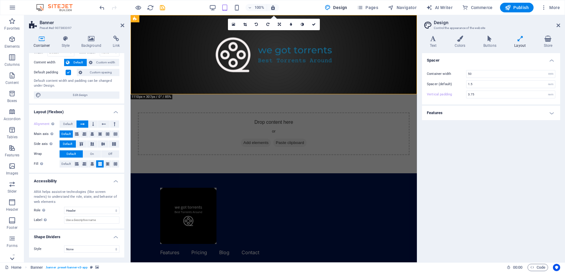
click at [13, 258] on icon at bounding box center [12, 259] width 8 height 8
click at [13, 258] on p "Commerce" at bounding box center [12, 257] width 18 height 5
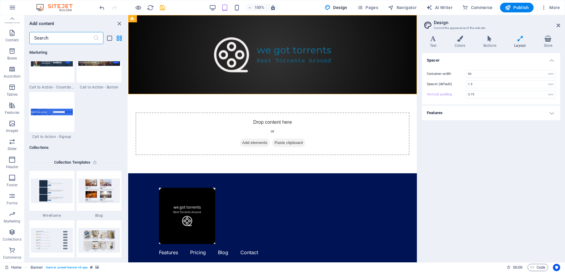
scroll to position [5824, 0]
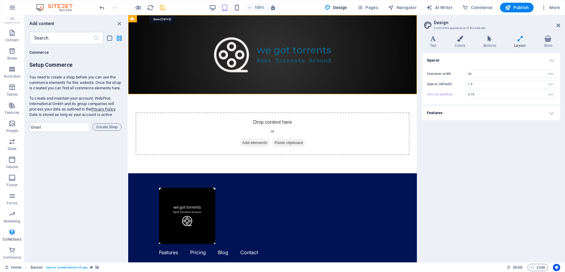
click at [162, 7] on icon "save" at bounding box center [162, 7] width 7 height 7
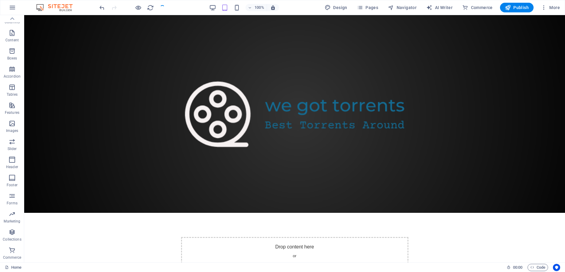
scroll to position [43, 0]
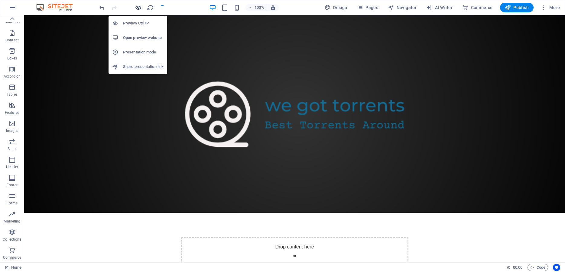
click at [139, 7] on icon "button" at bounding box center [138, 7] width 7 height 7
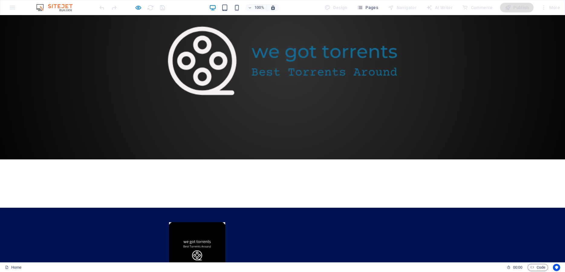
scroll to position [87, 0]
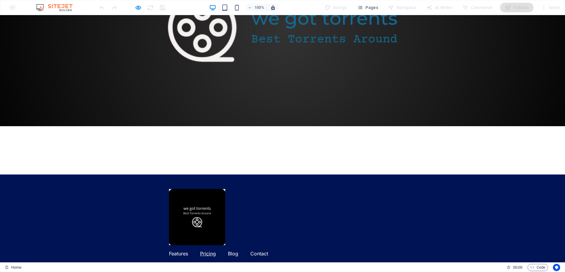
click at [216, 251] on link "Pricing" at bounding box center [208, 254] width 16 height 6
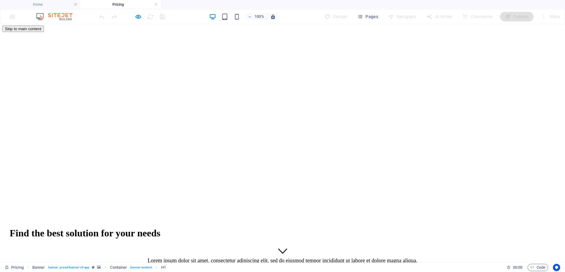
scroll to position [0, 0]
click at [9, 18] on div "100% Design Pages Navigator AI Writer Commerce Publish More" at bounding box center [282, 16] width 564 height 15
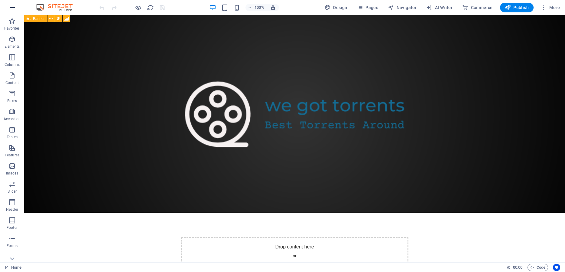
click at [9, 8] on icon "button" at bounding box center [12, 7] width 7 height 7
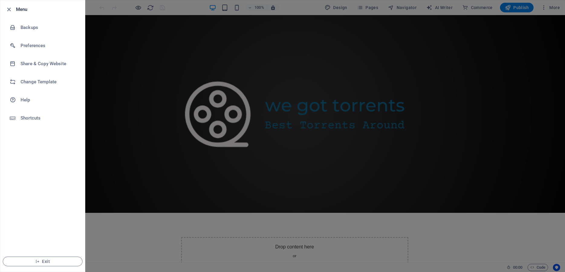
click at [89, 126] on div at bounding box center [282, 136] width 565 height 272
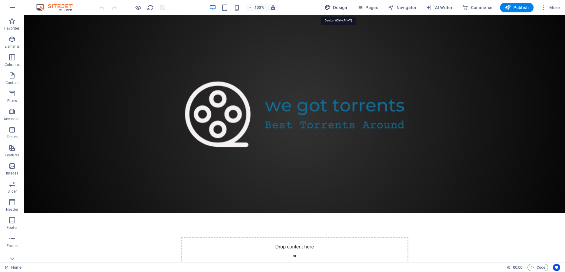
drag, startPoint x: 339, startPoint y: 5, endPoint x: 298, endPoint y: 3, distance: 41.2
click at [339, 5] on span "Design" at bounding box center [336, 8] width 23 height 6
select select "600"
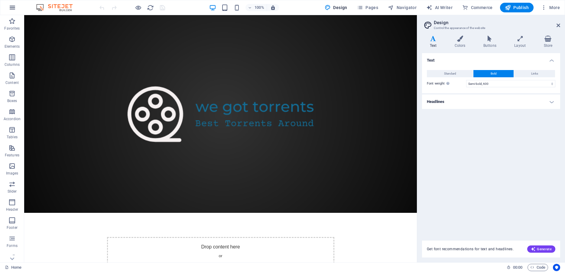
click at [14, 8] on icon "button" at bounding box center [12, 7] width 7 height 7
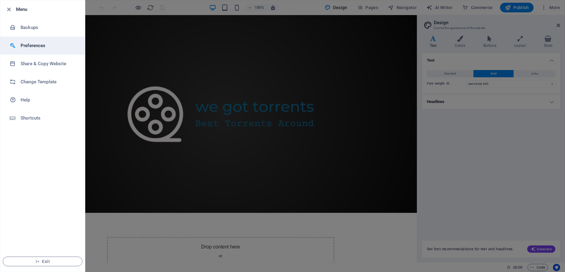
click at [24, 47] on h6 "Preferences" at bounding box center [49, 45] width 56 height 7
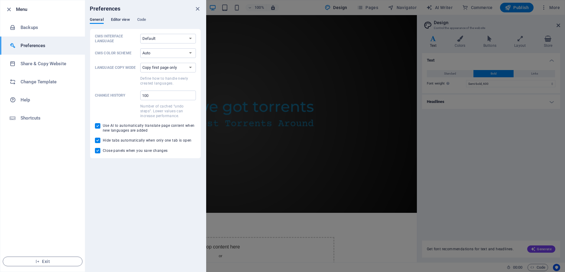
click at [115, 21] on span "Editor view" at bounding box center [120, 20] width 19 height 8
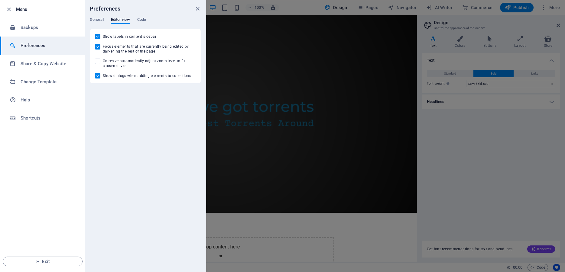
click at [136, 16] on div "Preferences" at bounding box center [145, 8] width 121 height 17
click at [141, 18] on span "Code" at bounding box center [141, 20] width 9 height 8
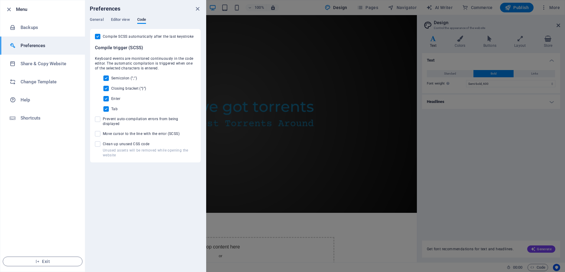
click at [61, 131] on ul "Menu Backups Preferences Share & Copy Website Change Template Help Shortcuts Ex…" at bounding box center [42, 136] width 85 height 272
click at [45, 261] on span "Exit" at bounding box center [43, 261] width 70 height 5
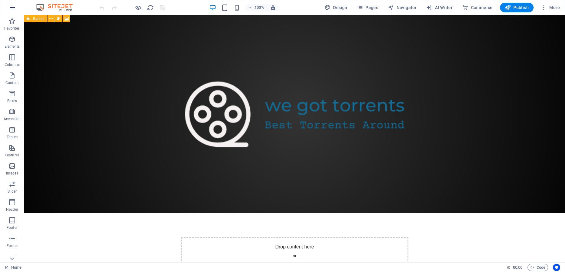
click at [9, 8] on icon "button" at bounding box center [12, 7] width 7 height 7
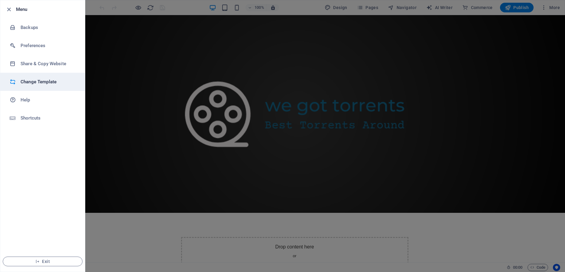
click at [35, 80] on h6 "Change Template" at bounding box center [49, 81] width 56 height 7
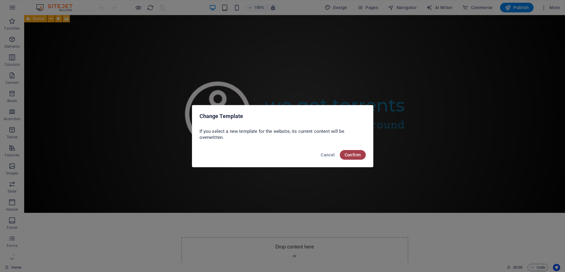
click at [354, 157] on span "Confirm" at bounding box center [353, 155] width 16 height 5
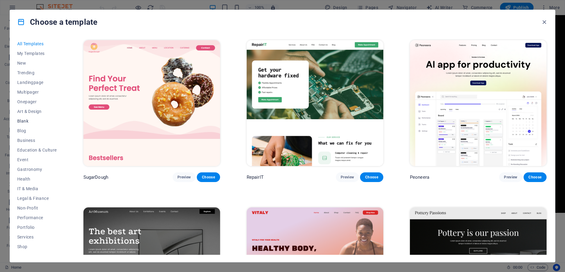
click at [25, 122] on span "Blank" at bounding box center [37, 121] width 40 height 5
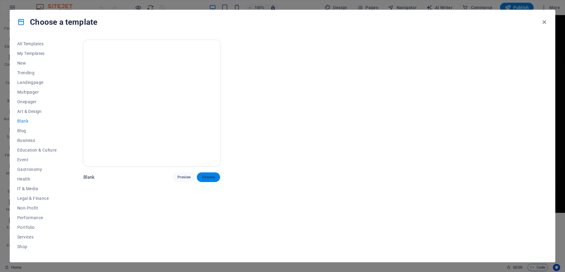
click at [212, 175] on span "Choose" at bounding box center [208, 177] width 13 height 5
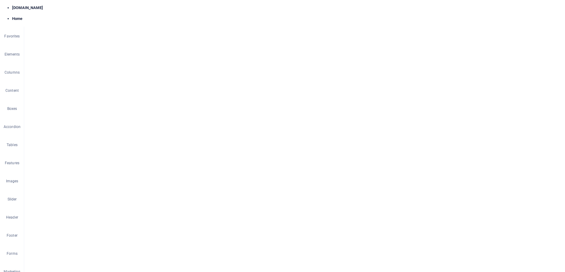
click at [548, 8] on span "More" at bounding box center [550, 8] width 19 height 6
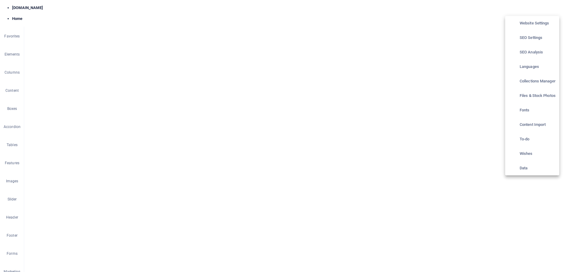
click at [433, 127] on div at bounding box center [282, 136] width 565 height 272
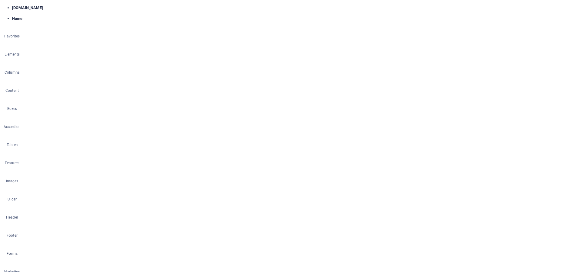
scroll to position [43, 0]
click at [12, 199] on icon "button" at bounding box center [11, 195] width 7 height 7
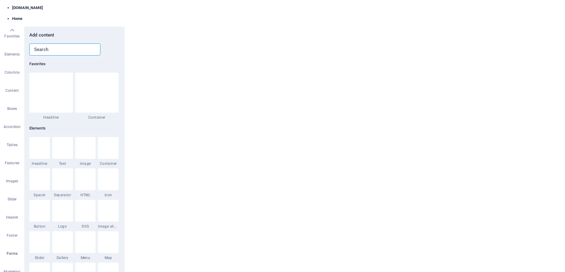
scroll to position [4439, 0]
click at [10, 104] on icon "button" at bounding box center [11, 105] width 7 height 7
click at [15, 9] on icon "button" at bounding box center [12, 7] width 7 height 7
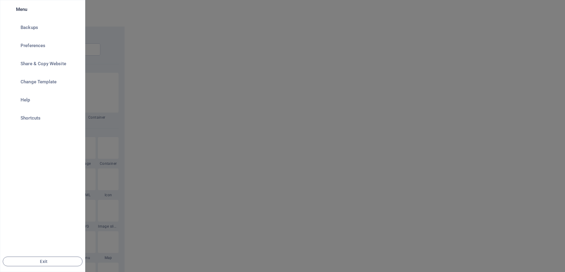
click at [220, 109] on div at bounding box center [282, 136] width 565 height 272
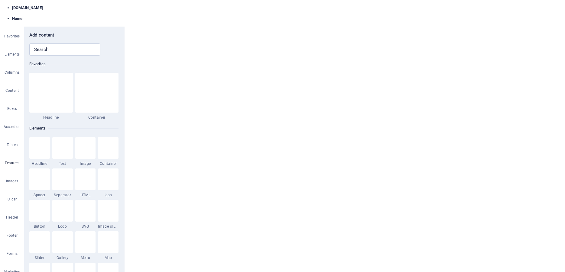
click at [404, 6] on span "Navigator" at bounding box center [402, 8] width 29 height 6
click at [478, 8] on span "Commerce" at bounding box center [477, 8] width 31 height 6
click at [13, 254] on icon "button" at bounding box center [11, 250] width 7 height 7
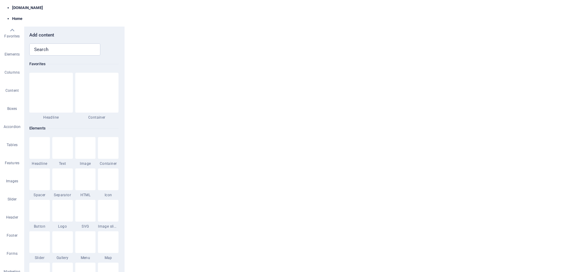
scroll to position [5627, 0]
click at [10, 18] on icon at bounding box center [12, 19] width 8 height 8
click at [10, 18] on icon "button" at bounding box center [11, 21] width 7 height 7
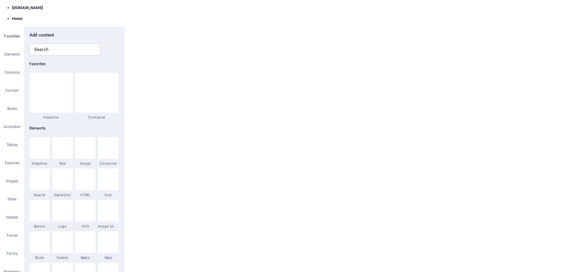
click at [10, 18] on icon "button" at bounding box center [11, 21] width 7 height 7
click at [12, 40] on icon "button" at bounding box center [11, 39] width 7 height 7
click at [11, 58] on icon "button" at bounding box center [11, 57] width 7 height 7
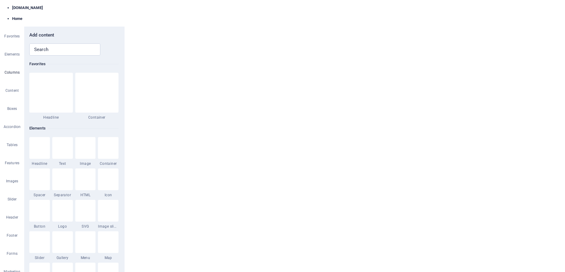
scroll to position [299, 0]
click at [12, 74] on icon "button" at bounding box center [11, 75] width 7 height 7
click at [11, 88] on button "Boxes" at bounding box center [12, 97] width 24 height 18
click at [110, 38] on icon "list-view" at bounding box center [109, 38] width 7 height 7
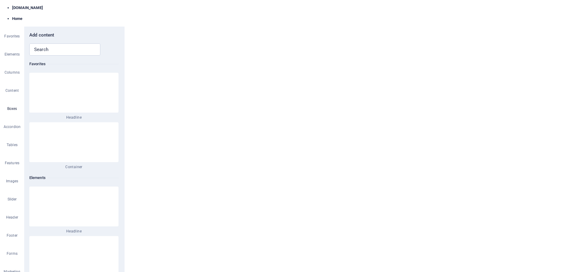
scroll to position [4388, 0]
click at [11, 8] on icon "button" at bounding box center [12, 7] width 7 height 7
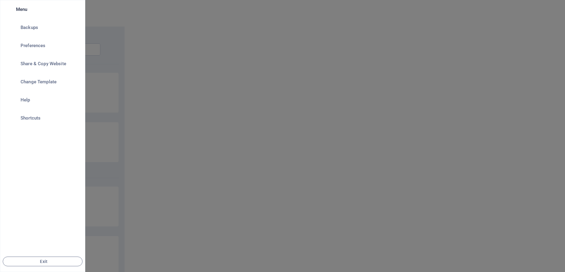
click at [11, 8] on icon "button" at bounding box center [8, 9] width 7 height 7
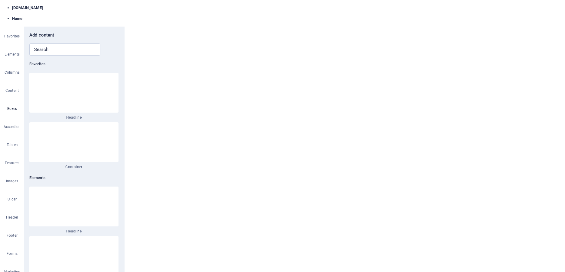
click at [551, 8] on span "More" at bounding box center [550, 8] width 19 height 6
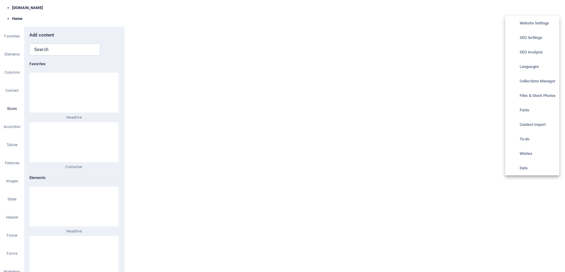
click at [542, 23] on h6 "Website Settings" at bounding box center [537, 23] width 36 height 7
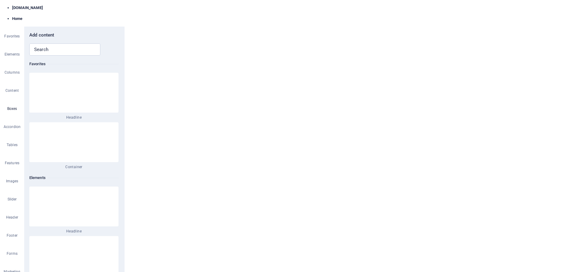
scroll to position [21, 0]
click at [359, 58] on html "Skip to main content Drop content here or Add elements Paste clipboard" at bounding box center [272, 36] width 289 height 43
click at [439, 5] on span "AI Writer" at bounding box center [439, 8] width 26 height 6
select select "English"
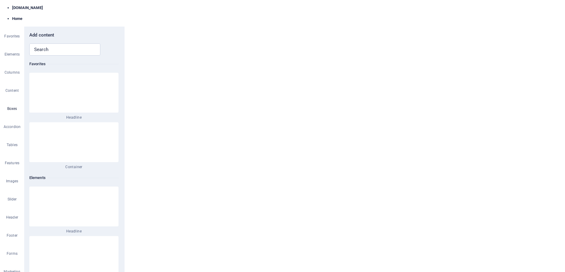
scroll to position [0, 0]
click at [369, 58] on html "Skip to main content Drop content here or Add elements Paste clipboard" at bounding box center [272, 36] width 289 height 43
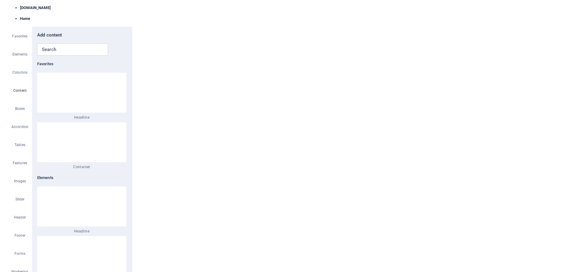
scroll to position [4198, 0]
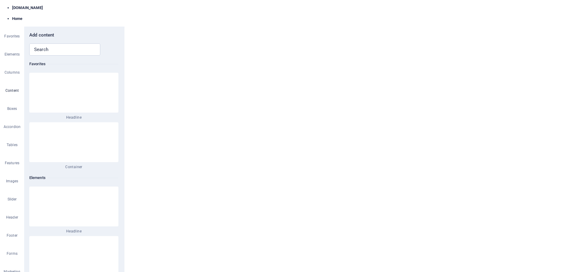
type textarea "x"
click at [13, 8] on icon "button" at bounding box center [12, 7] width 7 height 7
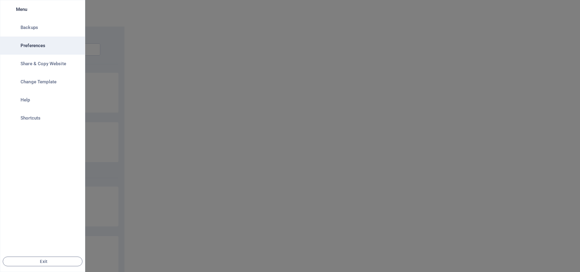
click at [43, 48] on h6 "Preferences" at bounding box center [49, 45] width 56 height 7
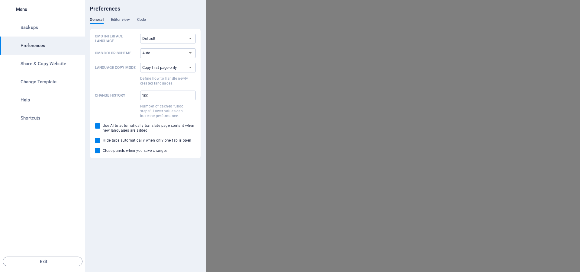
click at [43, 48] on h6 "Preferences" at bounding box center [49, 45] width 56 height 7
click at [326, 121] on div at bounding box center [290, 136] width 580 height 272
